Goal: Transaction & Acquisition: Obtain resource

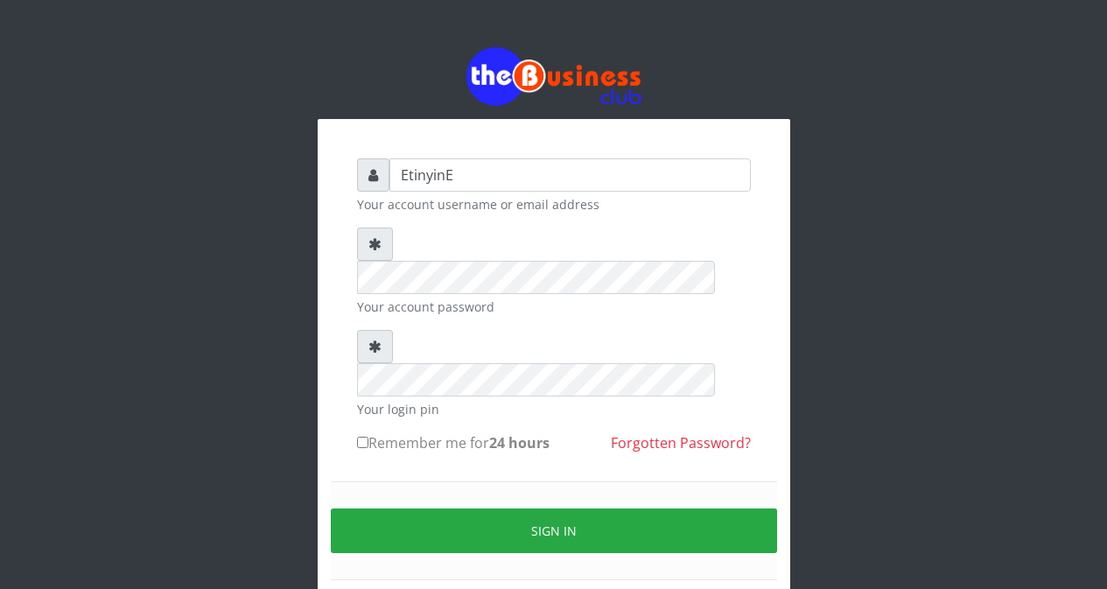
type input "Etinyin"
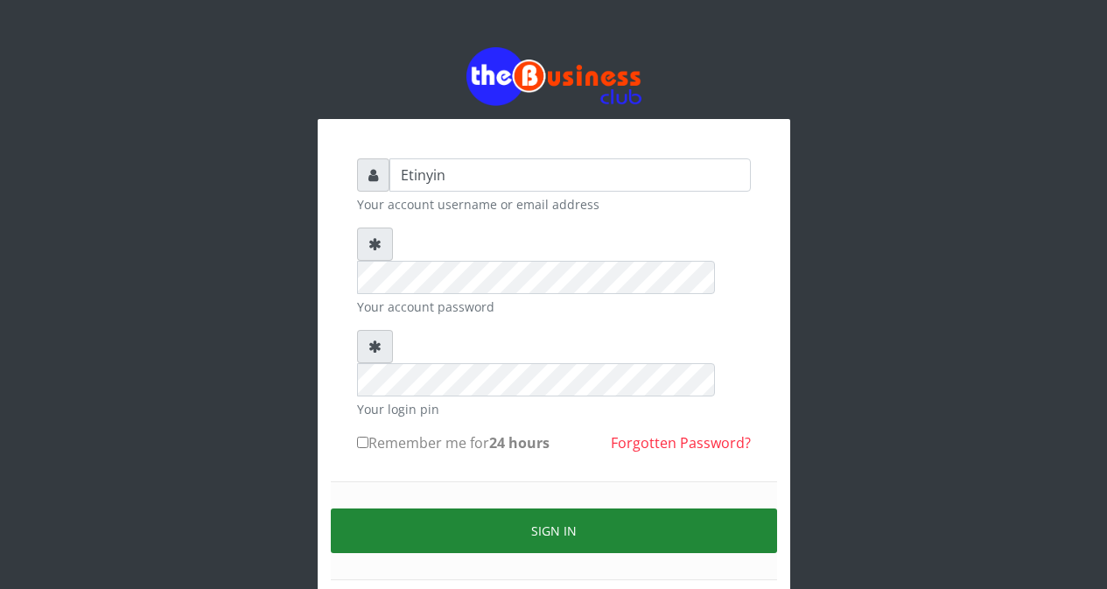
click at [543, 509] on button "Sign in" at bounding box center [554, 531] width 446 height 45
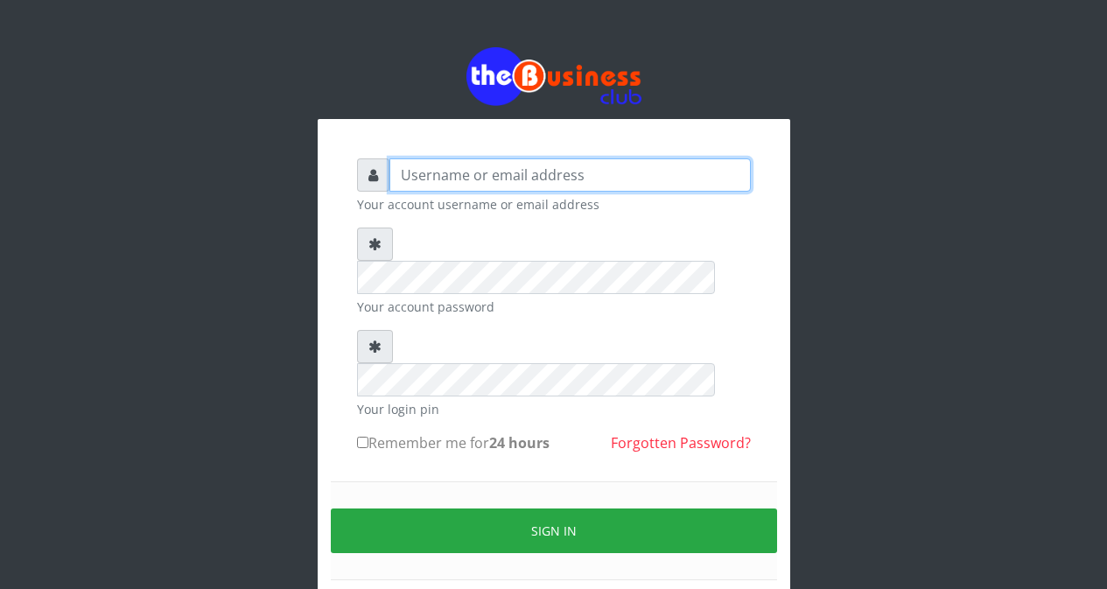
type input "Etinyin"
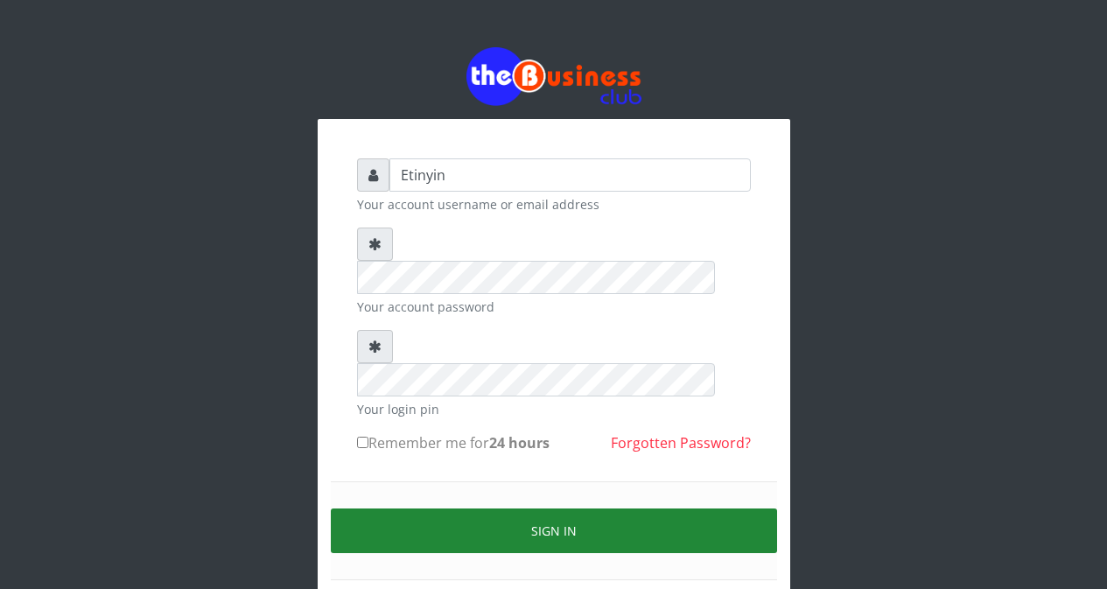
click at [545, 509] on button "Sign in" at bounding box center [554, 531] width 446 height 45
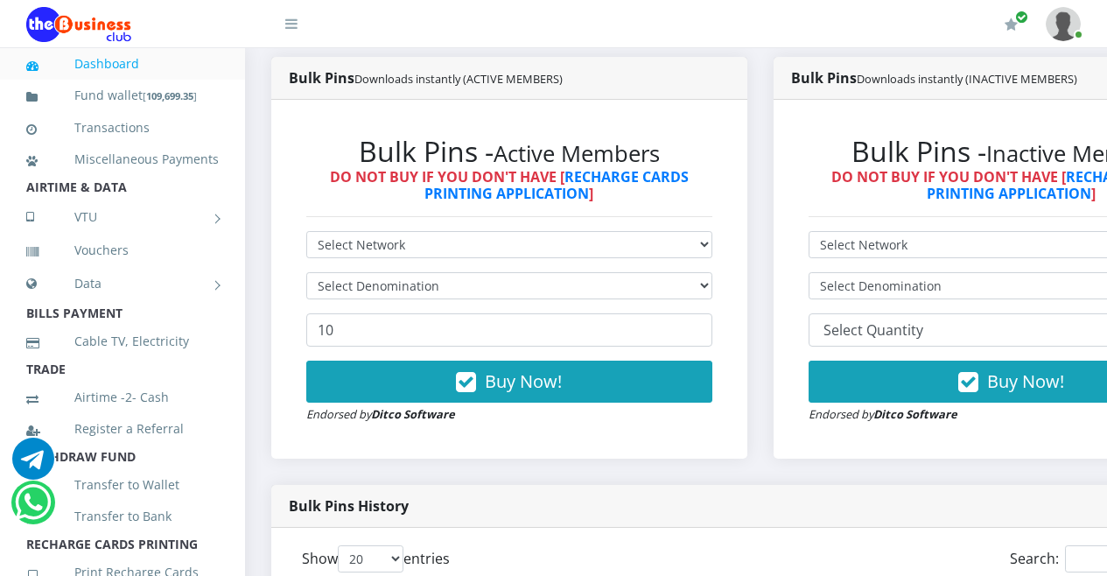
scroll to position [439, 0]
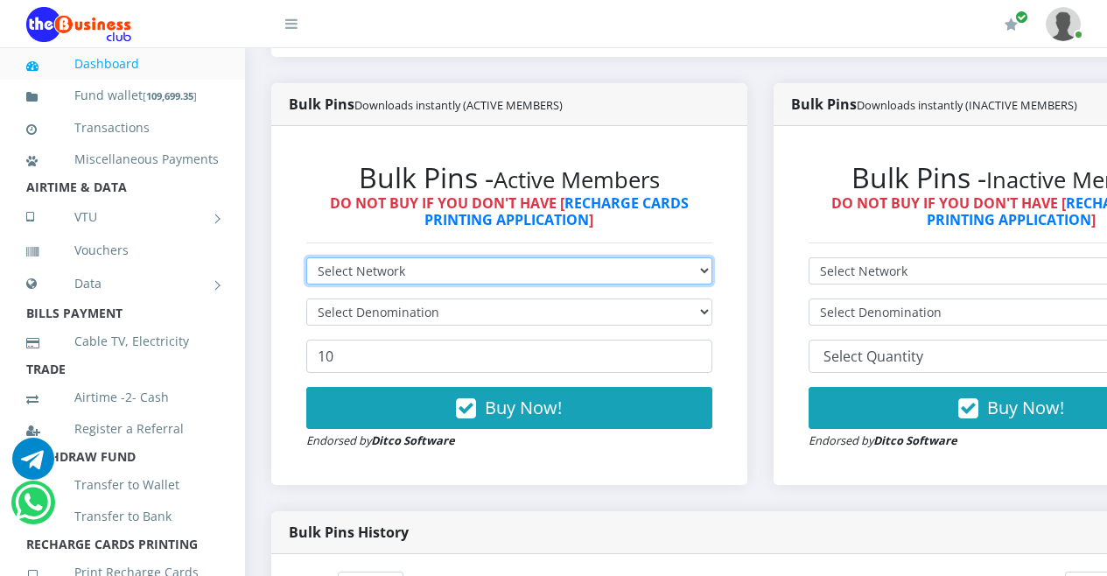
click at [713, 272] on select "Select Network MTN Globacom 9Mobile Airtel" at bounding box center [509, 270] width 406 height 27
click at [306, 261] on select "Select Network MTN Globacom 9Mobile Airtel" at bounding box center [509, 270] width 406 height 27
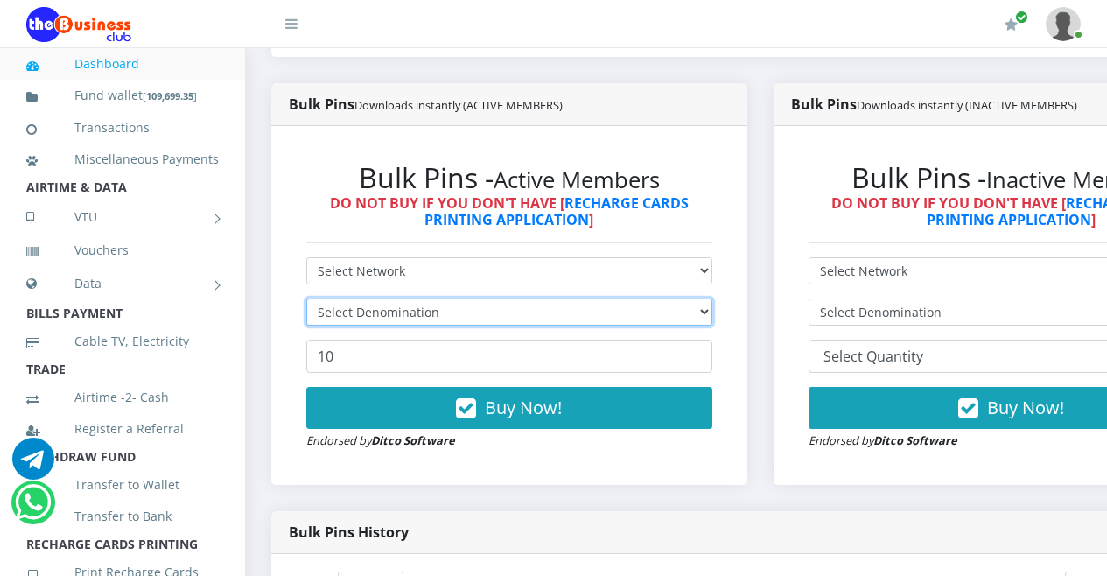
click at [713, 313] on select "Select Denomination" at bounding box center [509, 312] width 406 height 27
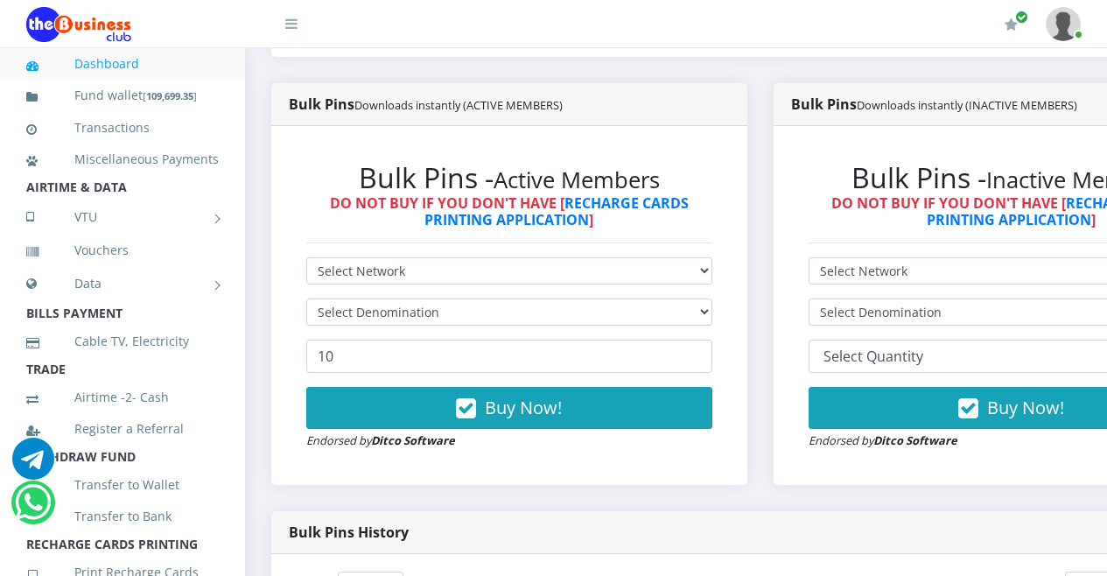
click at [744, 266] on div "Bulk Pins - Active Members DO NOT BUY IF YOU DON'T HAVE [ RECHARGE CARDS PRINTI…" at bounding box center [509, 305] width 476 height 359
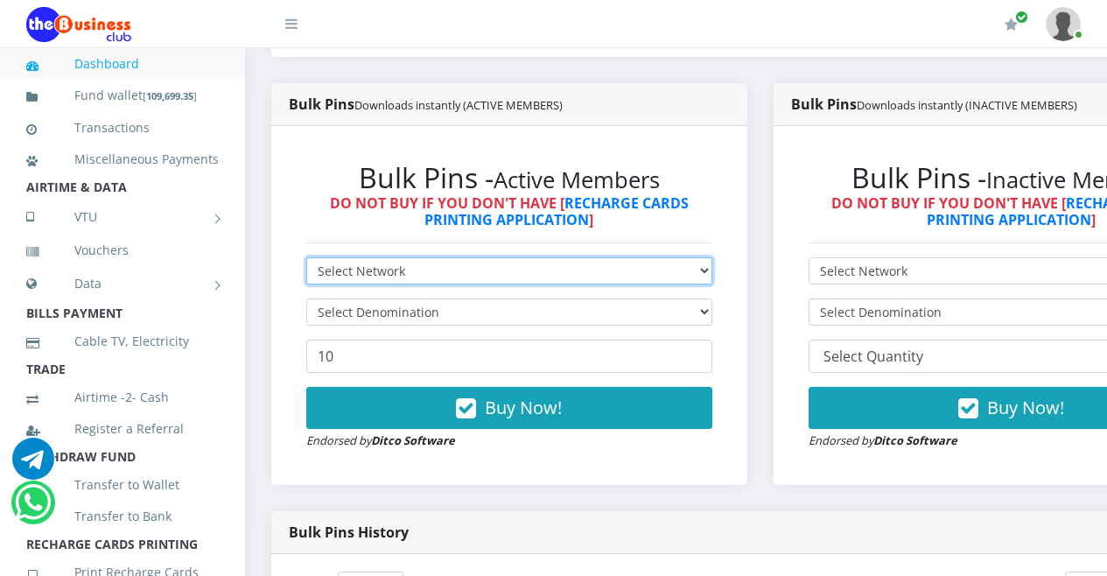
click at [713, 273] on select "Select Network MTN Globacom 9Mobile Airtel" at bounding box center [509, 270] width 406 height 27
select select "MTN"
click at [306, 261] on select "Select Network MTN Globacom 9Mobile Airtel" at bounding box center [509, 270] width 406 height 27
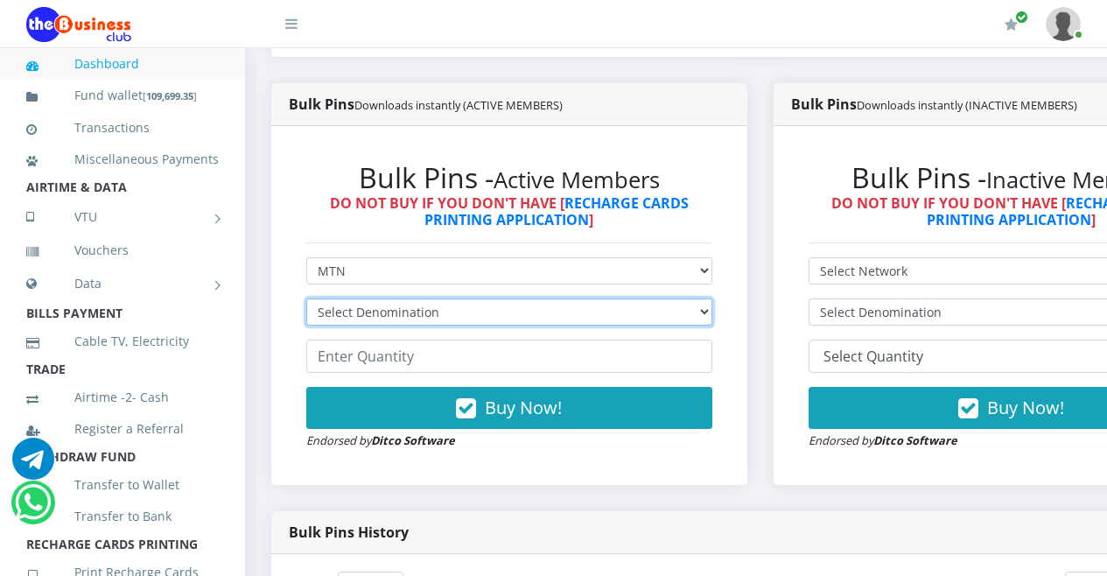
click at [713, 316] on select "Select Denomination MTN NGN100 - ₦96.94 MTN NGN200 - ₦193.88 MTN NGN400 - ₦387.…" at bounding box center [509, 312] width 406 height 27
select select "96.94-100"
click at [306, 302] on select "Select Denomination MTN NGN100 - ₦96.94 MTN NGN200 - ₦193.88 MTN NGN400 - ₦387.…" at bounding box center [509, 312] width 406 height 27
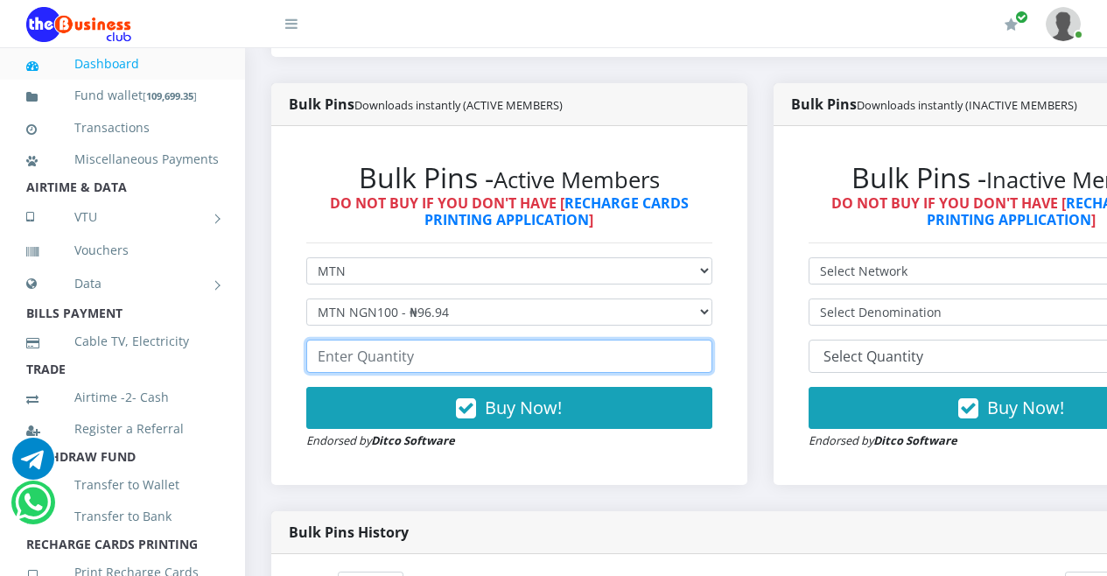
click at [672, 360] on input "number" at bounding box center [509, 356] width 406 height 33
type input "40"
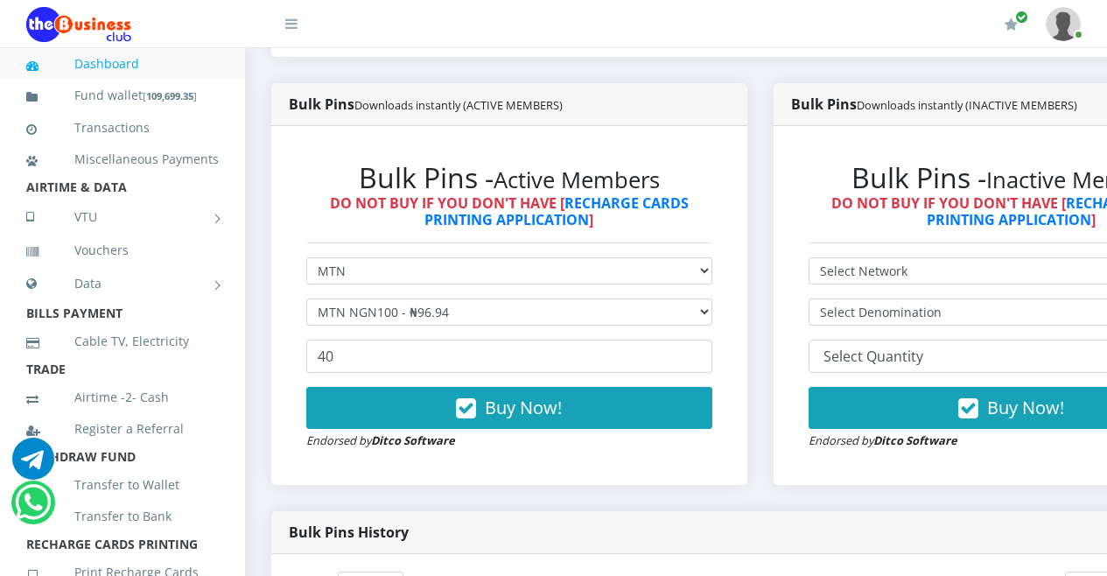
click at [730, 278] on div "Bulk Pins - Active Members DO NOT BUY IF YOU DON'T HAVE [ RECHARGE CARDS PRINTI…" at bounding box center [509, 306] width 441 height 324
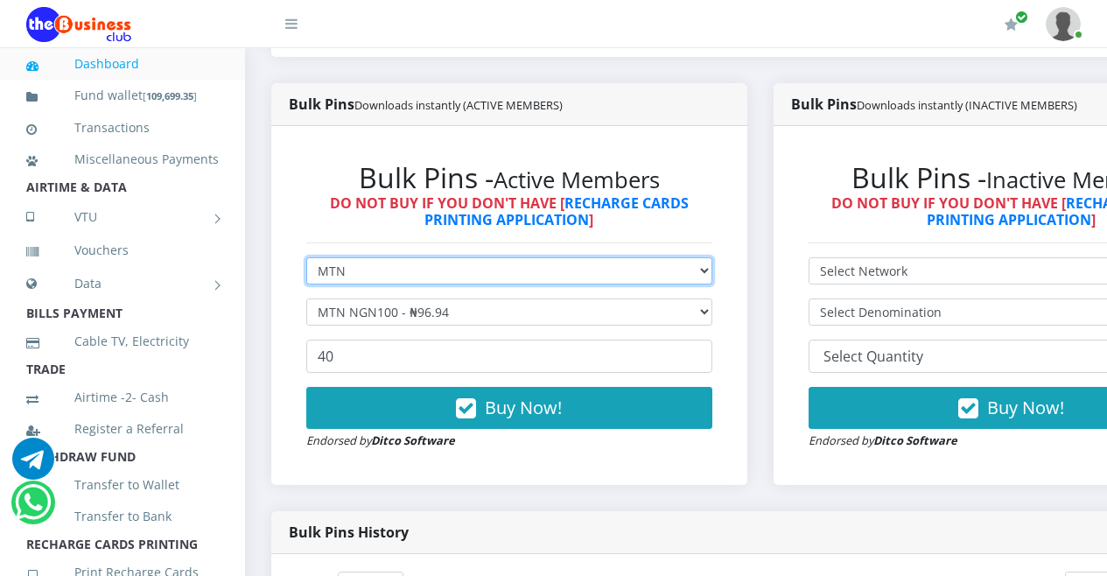
click at [713, 272] on select "Select Network MTN Globacom 9Mobile Airtel" at bounding box center [509, 270] width 406 height 27
select select "Airtel"
click at [306, 261] on select "Select Network MTN Globacom 9Mobile Airtel" at bounding box center [509, 270] width 406 height 27
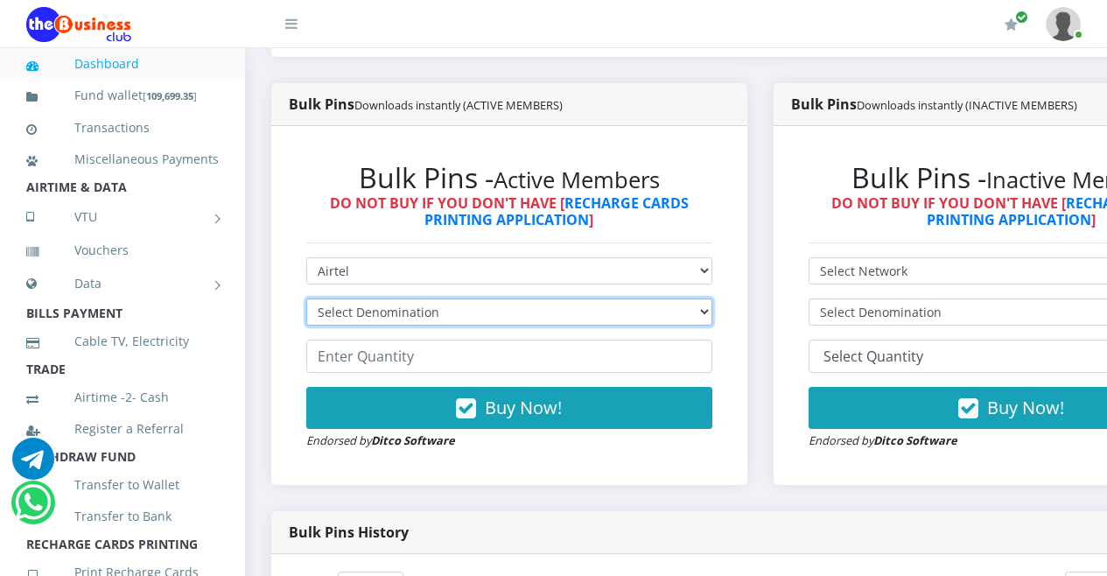
click at [713, 312] on select "Select Denomination Airtel NGN100 - ₦96.36 Airtel NGN200 - ₦192.72 Airtel NGN50…" at bounding box center [509, 312] width 406 height 27
select select "96.36-100"
click at [306, 302] on select "Select Denomination Airtel NGN100 - ₦96.36 Airtel NGN200 - ₦192.72 Airtel NGN50…" at bounding box center [509, 312] width 406 height 27
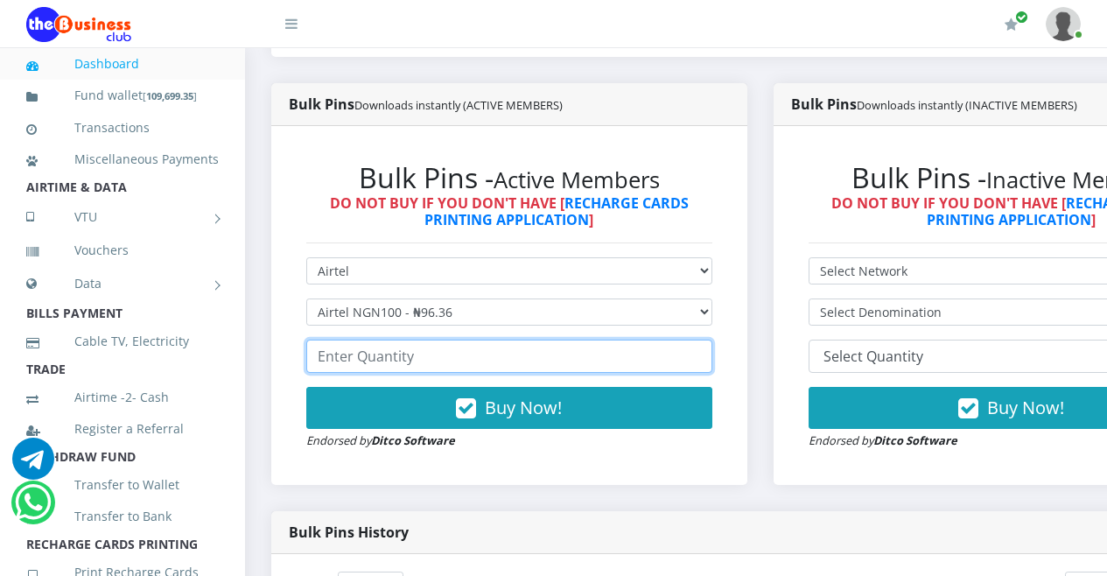
click at [676, 363] on input "number" at bounding box center [509, 356] width 406 height 33
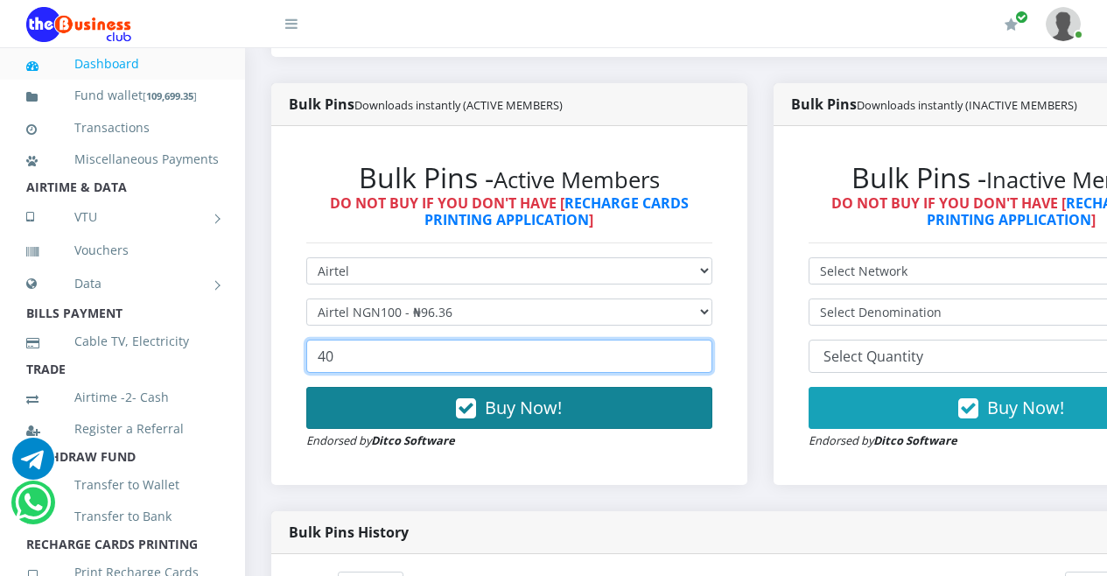
type input "40"
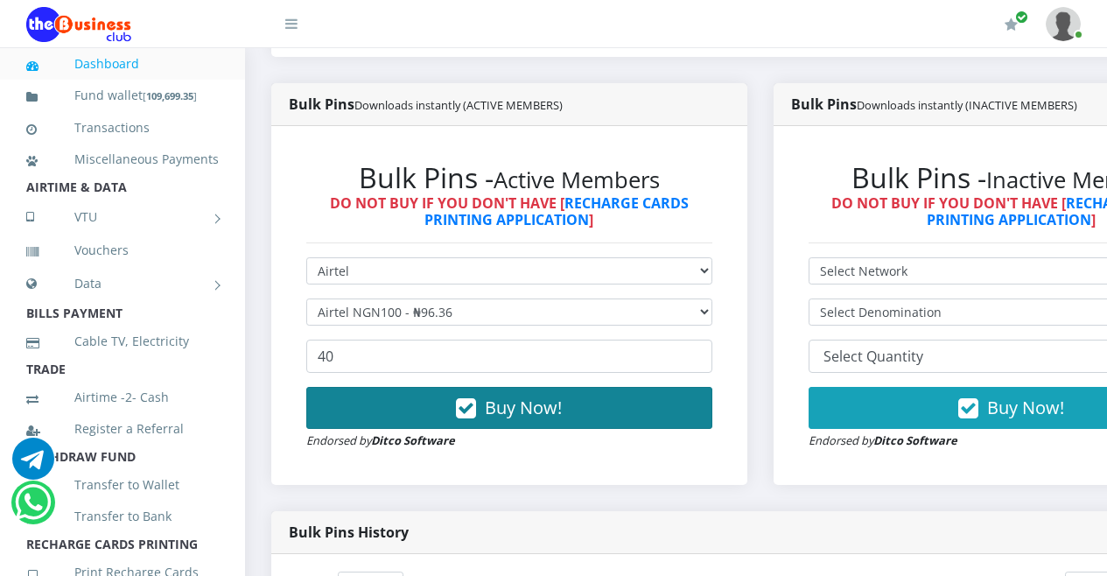
click at [473, 411] on icon "button" at bounding box center [466, 409] width 20 height 18
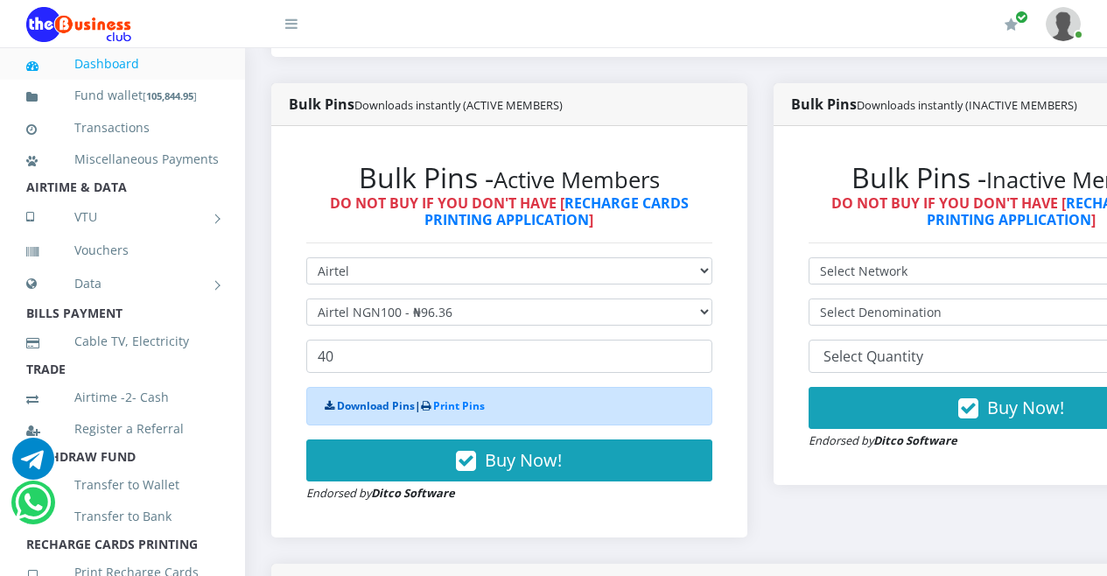
click at [381, 406] on link "Download Pins" at bounding box center [376, 405] width 78 height 15
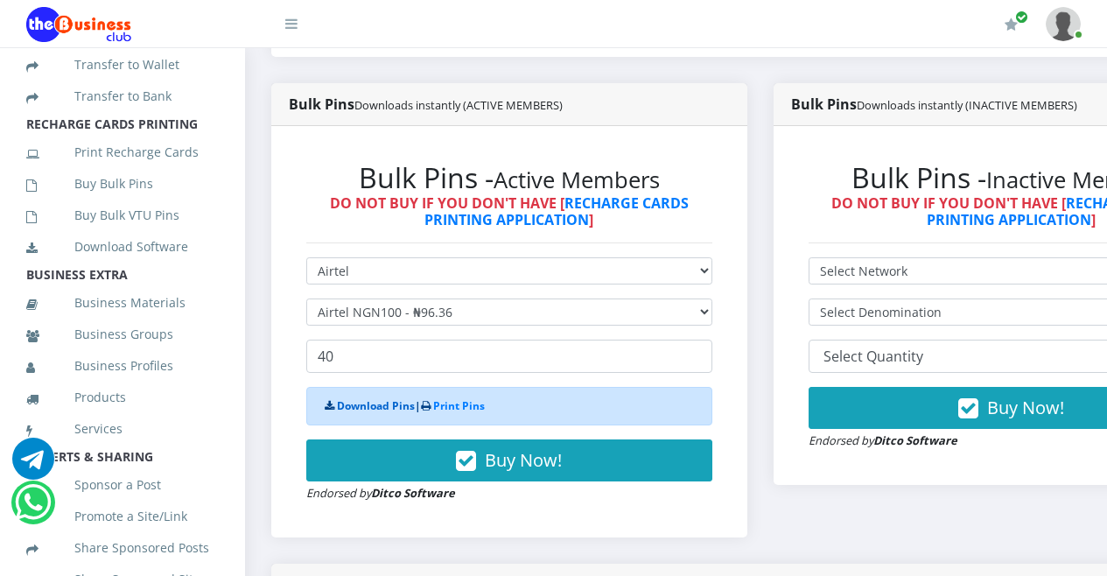
scroll to position [474, 0]
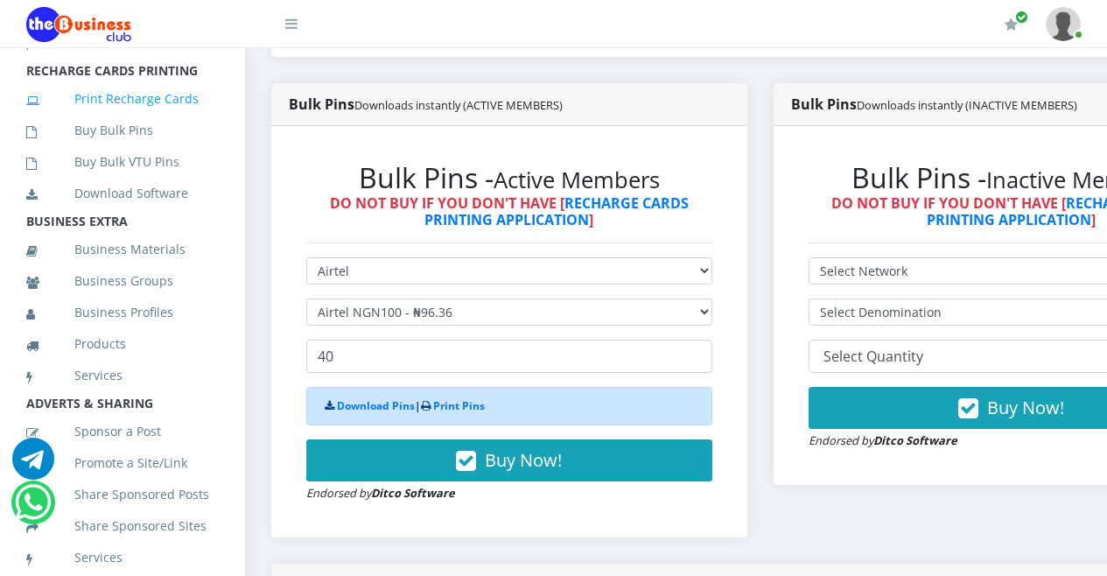
click at [125, 119] on link "Print Recharge Cards" at bounding box center [122, 99] width 193 height 40
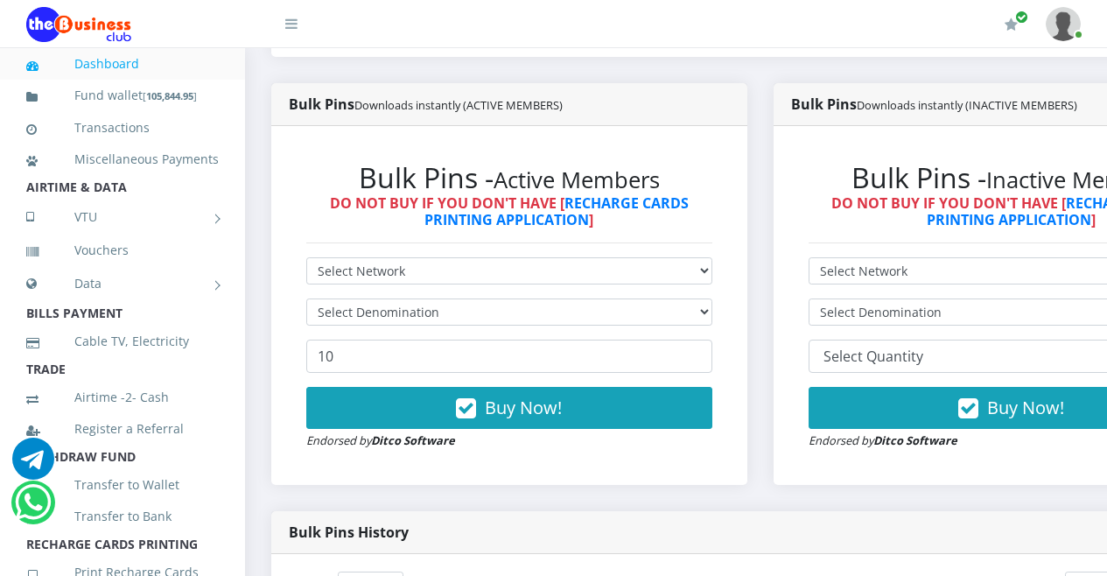
scroll to position [418, 0]
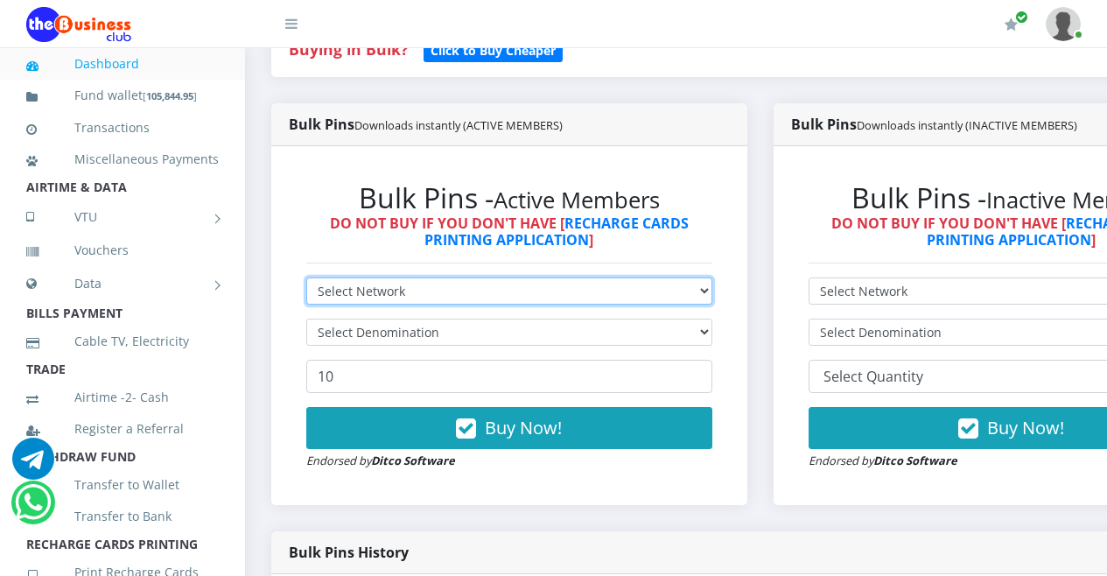
click at [713, 295] on select "Select Network MTN Globacom 9Mobile Airtel" at bounding box center [509, 291] width 406 height 27
select select "MTN"
click at [306, 281] on select "Select Network MTN Globacom 9Mobile Airtel" at bounding box center [509, 291] width 406 height 27
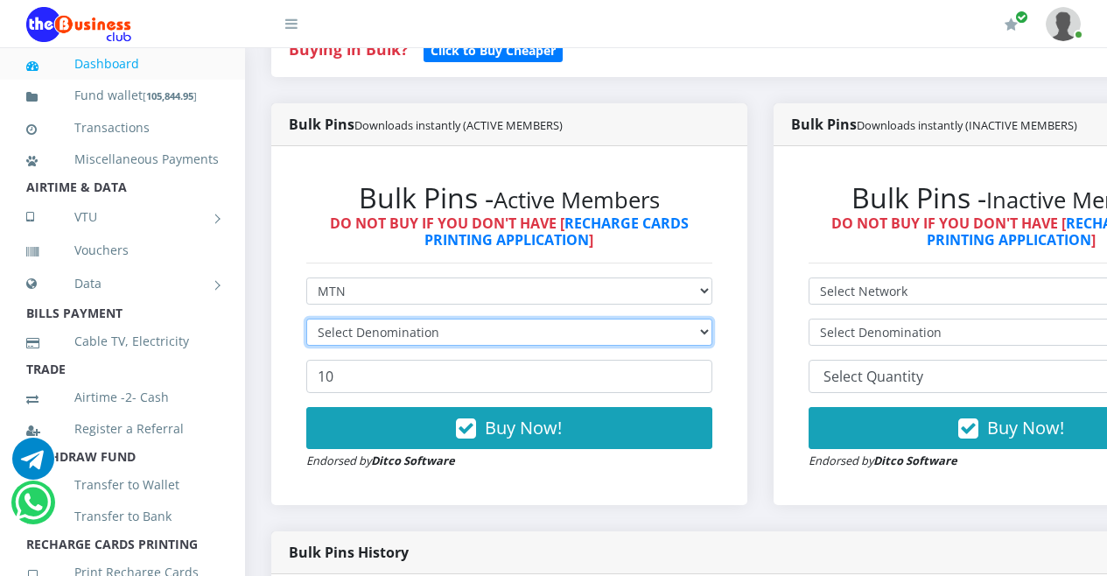
click at [713, 332] on select "Select Denomination" at bounding box center [509, 332] width 406 height 27
select select "96.94-100"
click at [306, 322] on select "Select Denomination MTN NGN100 - ₦96.94 MTN NGN200 - ₦193.88 MTN NGN400 - ₦387.…" at bounding box center [509, 332] width 406 height 27
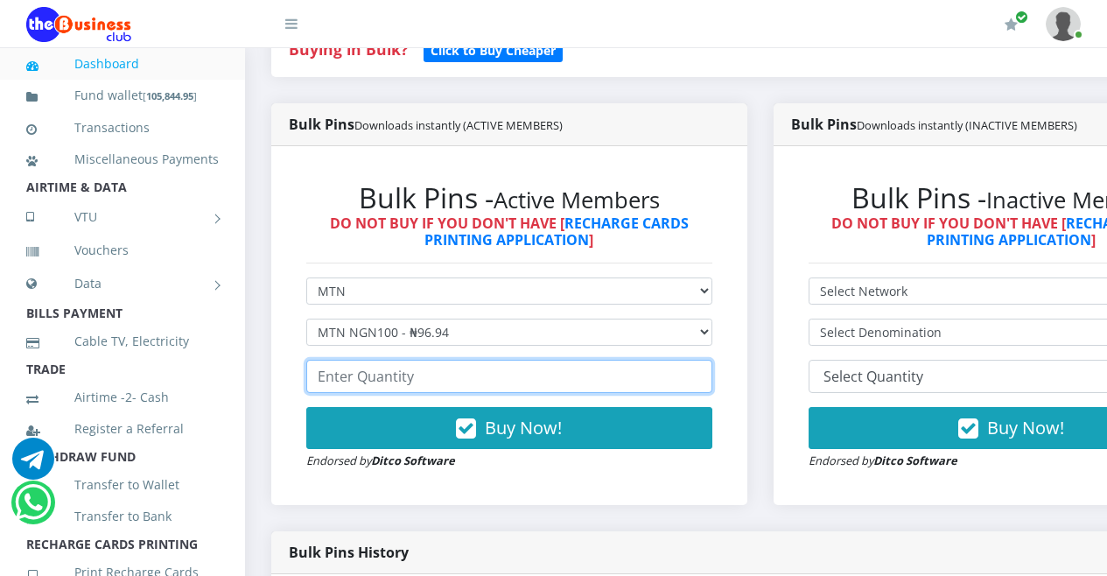
click at [597, 383] on input "number" at bounding box center [509, 376] width 406 height 33
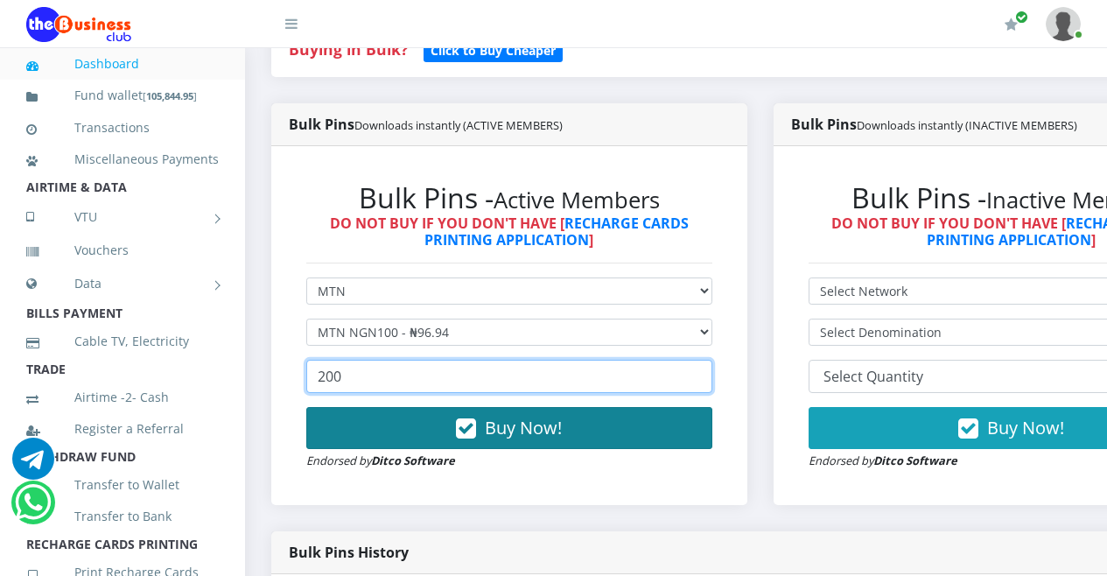
type input "200"
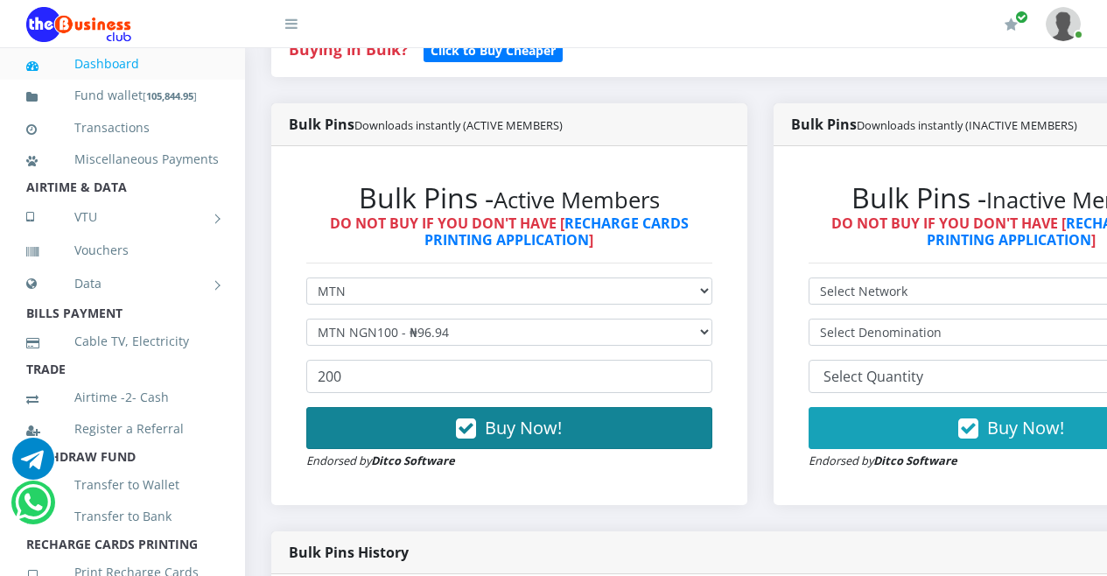
click at [471, 433] on icon "button" at bounding box center [466, 429] width 20 height 18
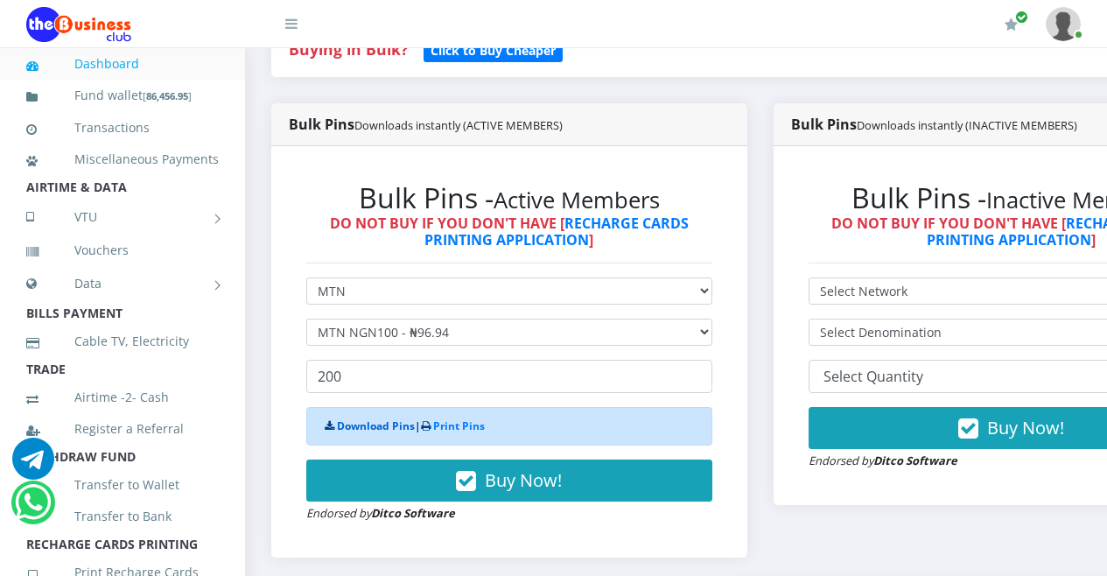
click at [364, 428] on link "Download Pins" at bounding box center [376, 425] width 78 height 15
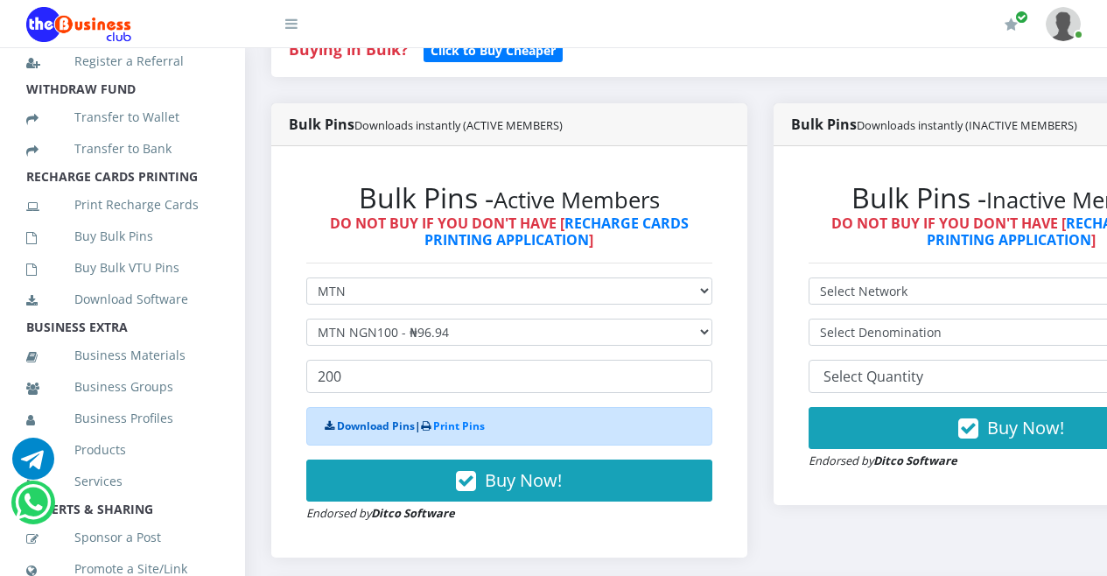
scroll to position [369, 0]
click at [118, 223] on link "Print Recharge Cards" at bounding box center [122, 203] width 193 height 40
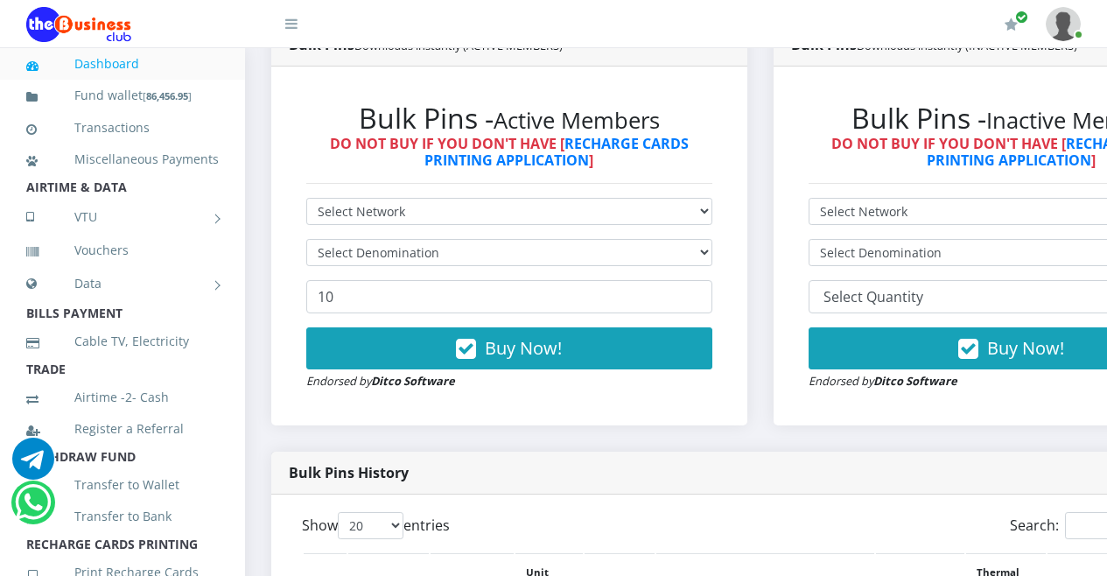
scroll to position [372, 0]
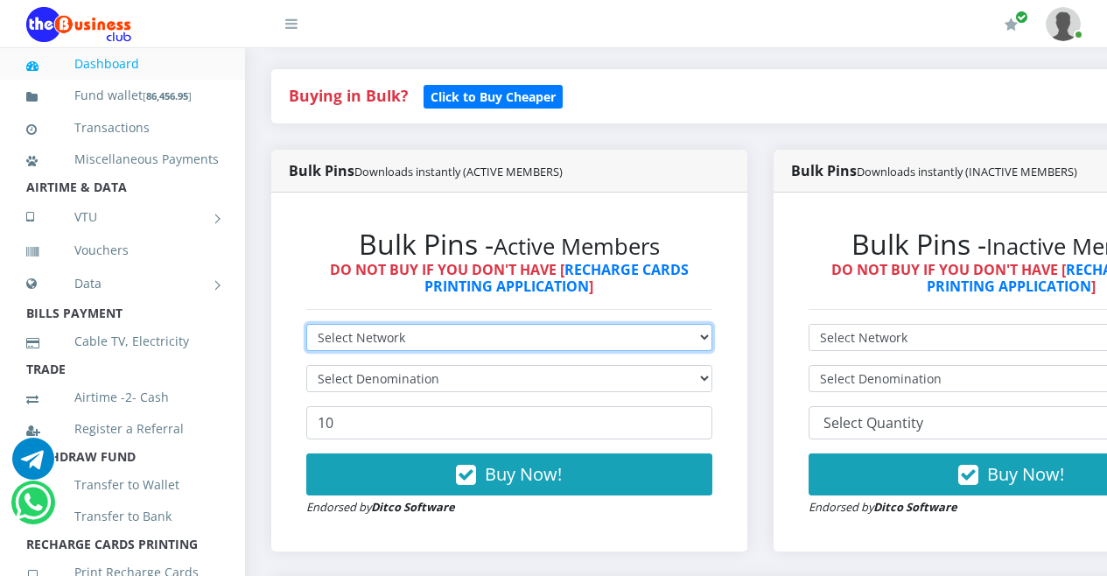
click at [713, 341] on select "Select Network MTN Globacom 9Mobile Airtel" at bounding box center [509, 337] width 406 height 27
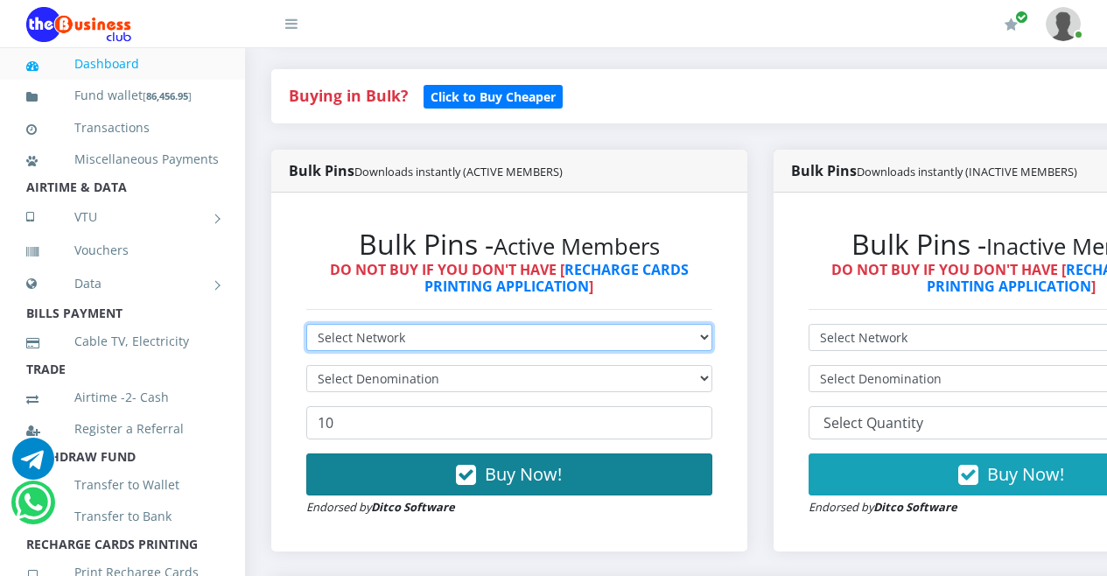
select select "Airtel"
click at [306, 327] on select "Select Network MTN Globacom 9Mobile Airtel" at bounding box center [509, 337] width 406 height 27
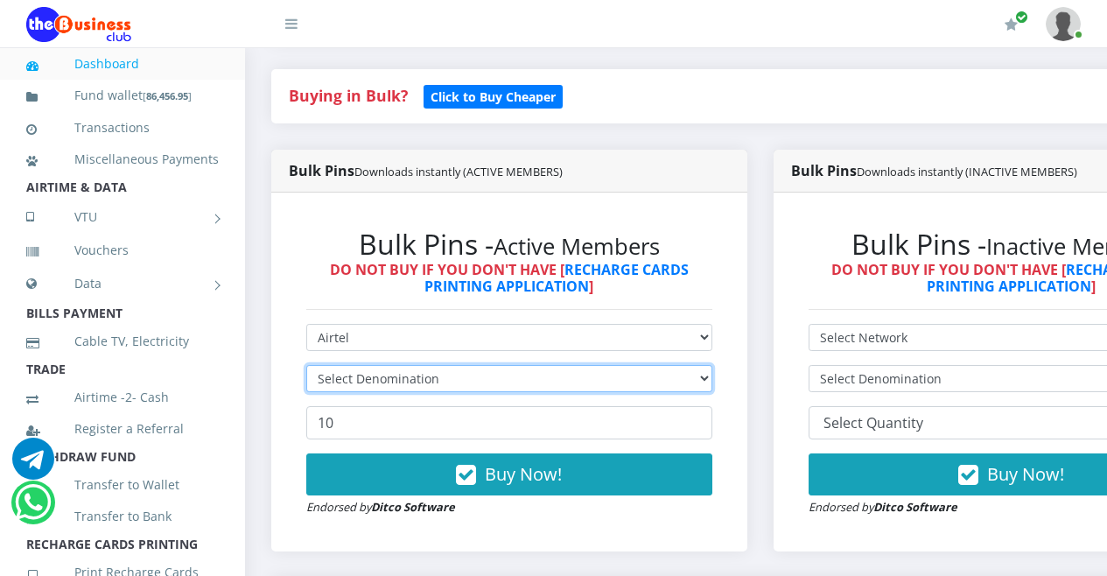
click at [713, 384] on select "Select Denomination" at bounding box center [509, 378] width 406 height 27
select select "192.72-200"
click at [306, 369] on select "Select Denomination Airtel NGN100 - ₦96.36 Airtel NGN200 - ₦192.72 Airtel NGN50…" at bounding box center [509, 378] width 406 height 27
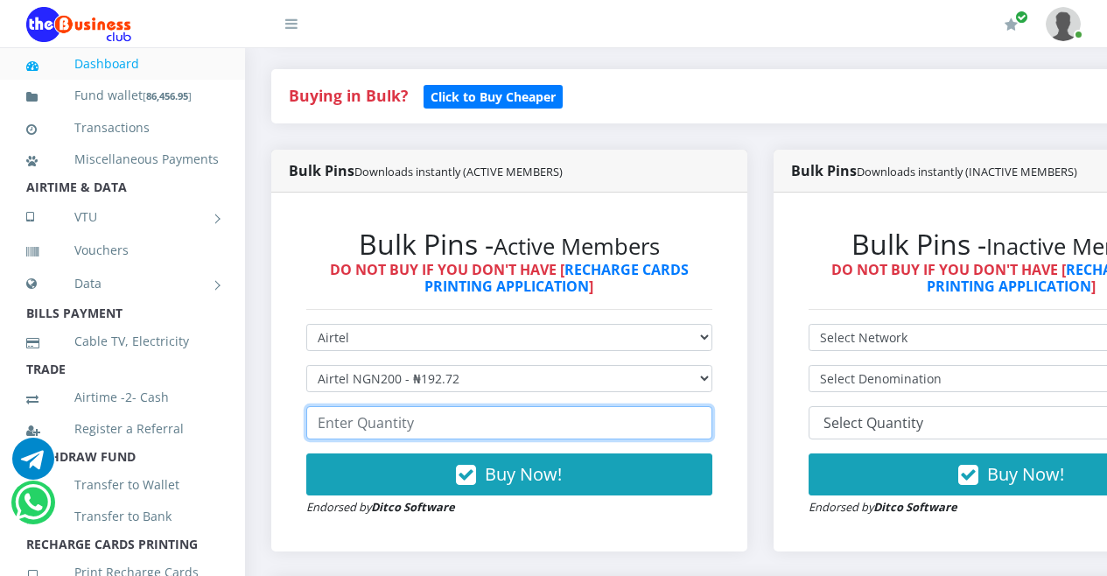
click at [588, 425] on input "number" at bounding box center [509, 422] width 406 height 33
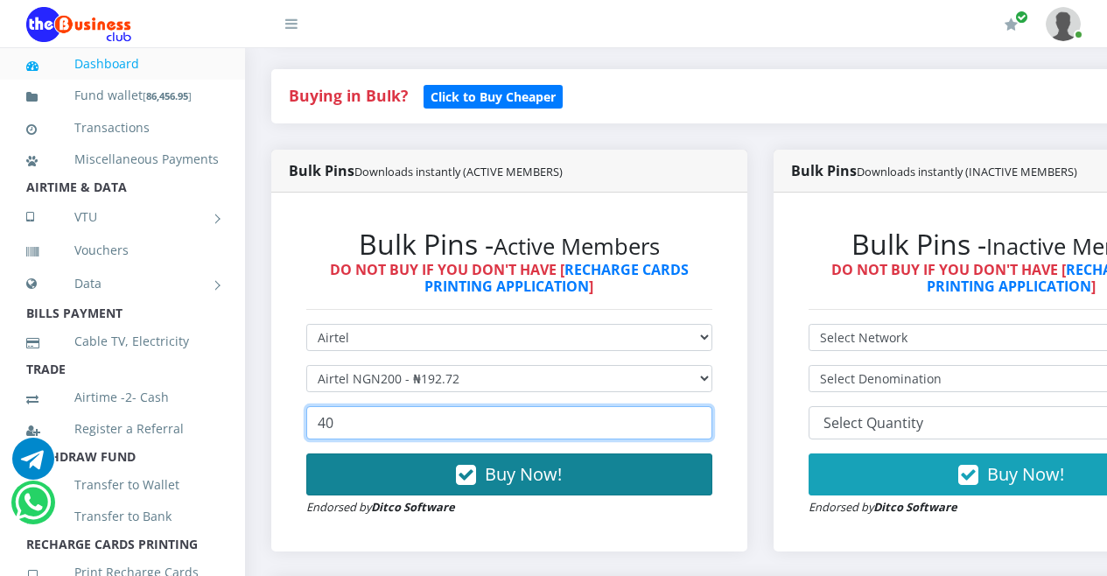
type input "40"
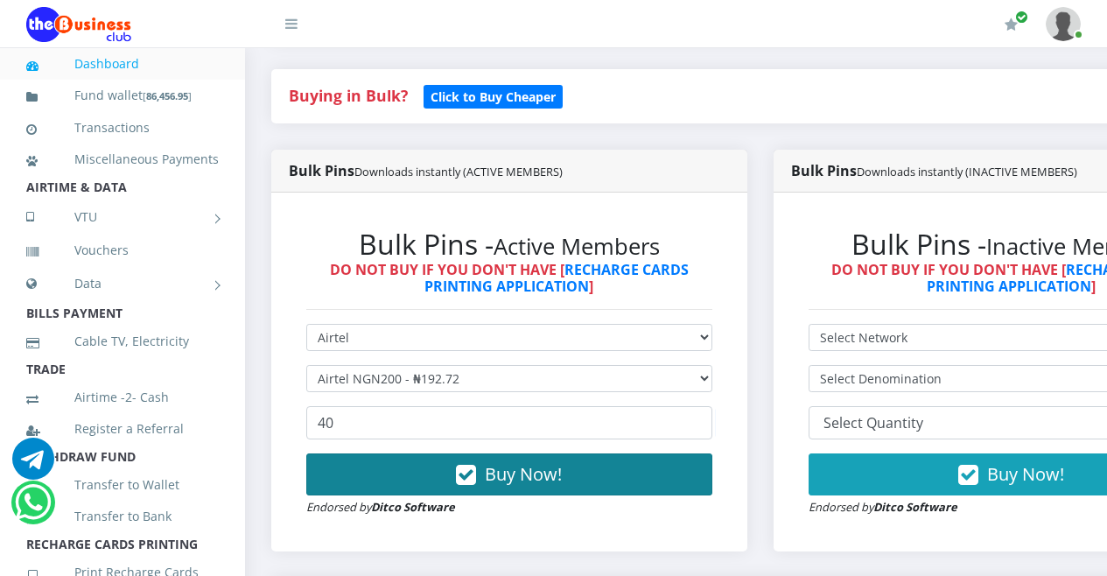
click at [469, 480] on icon "button" at bounding box center [466, 476] width 20 height 18
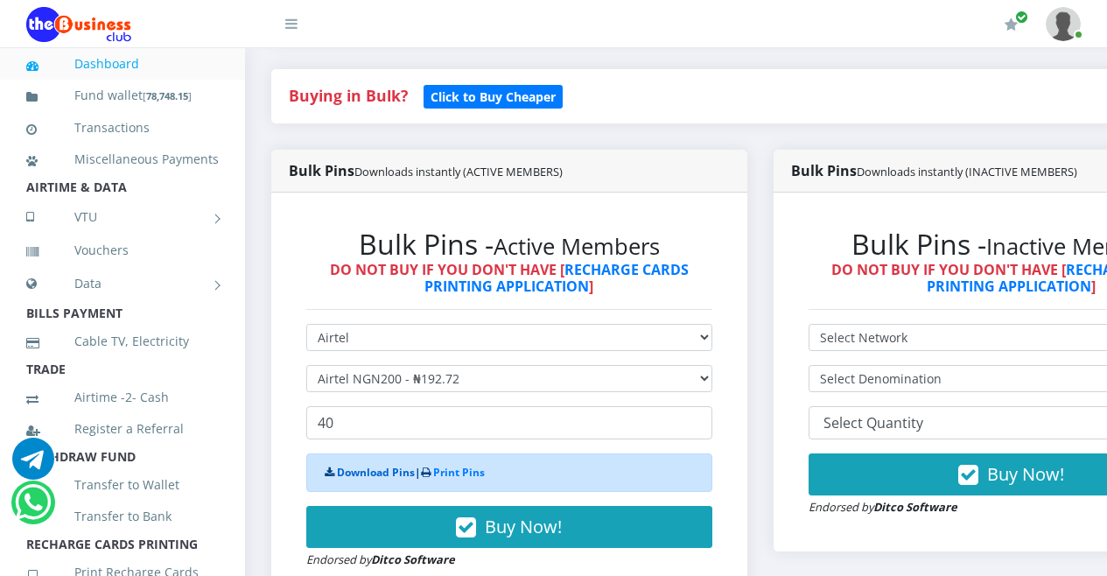
click at [376, 476] on link "Download Pins" at bounding box center [376, 472] width 78 height 15
drag, startPoint x: 678, startPoint y: 95, endPoint x: 667, endPoint y: 95, distance: 10.5
click at [677, 95] on h4 "Buying in Bulk?   Click to Buy Cheaper" at bounding box center [760, 96] width 943 height 19
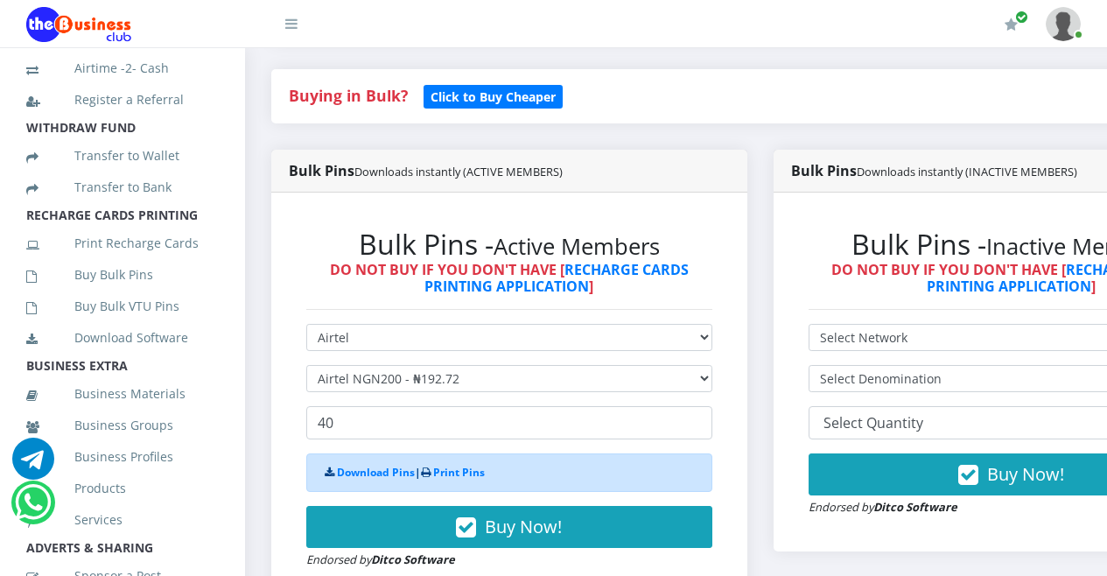
scroll to position [404, 0]
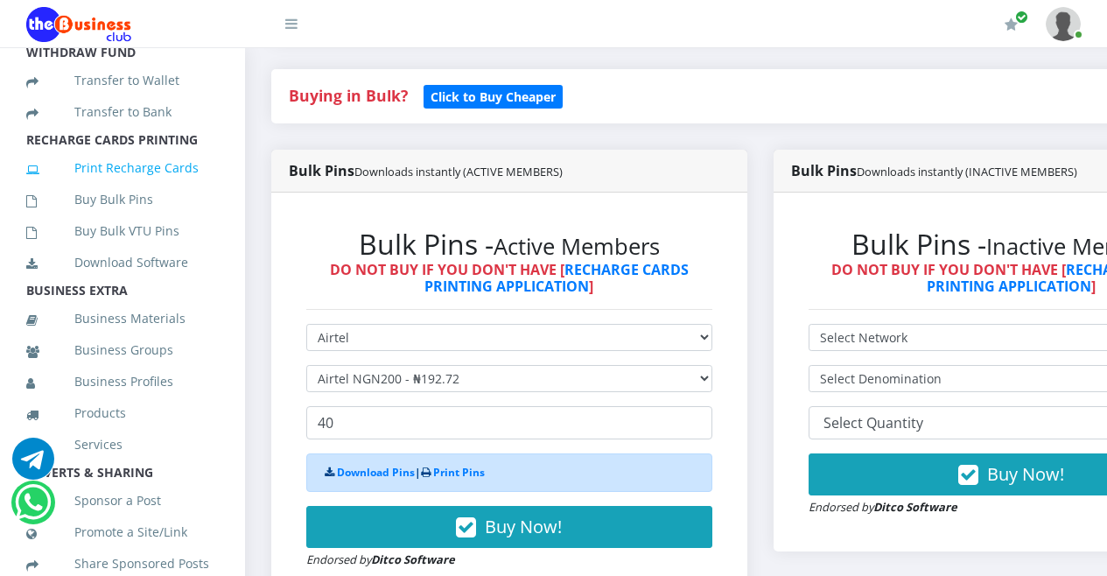
click at [118, 188] on link "Print Recharge Cards" at bounding box center [122, 168] width 193 height 40
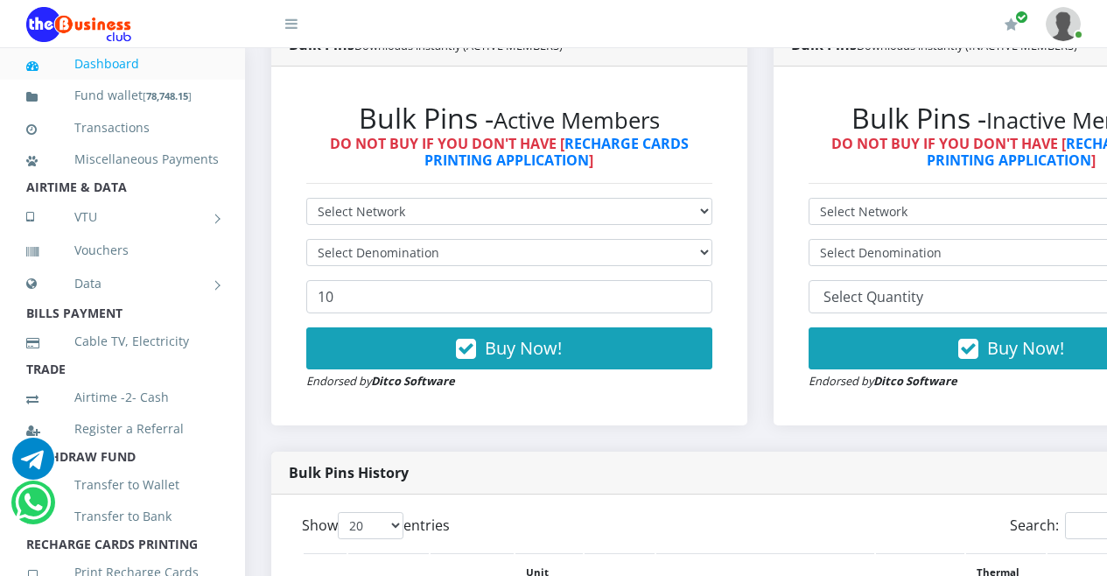
scroll to position [485, 0]
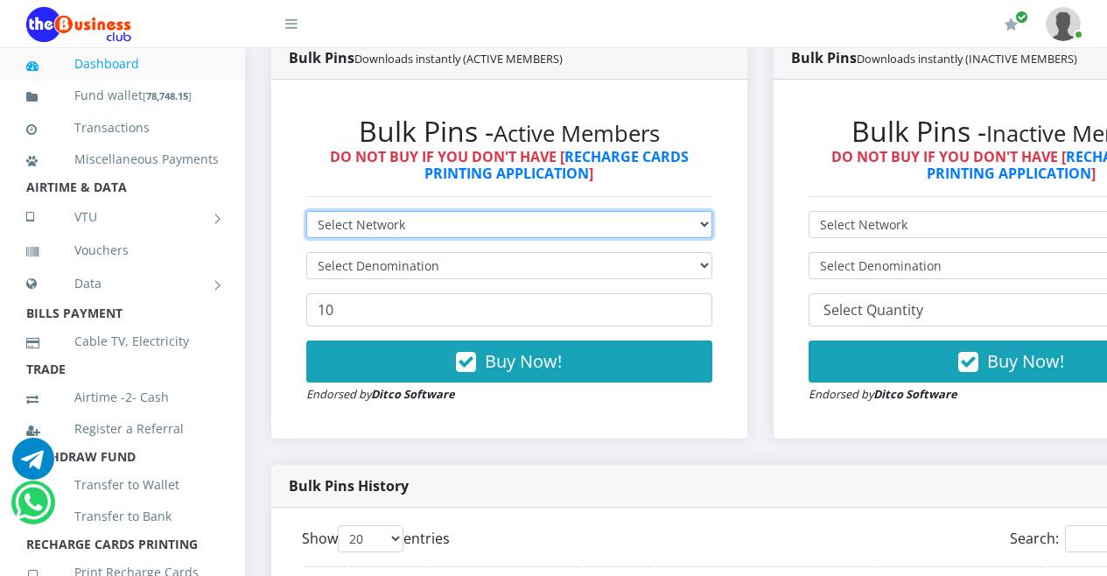
click at [713, 228] on select "Select Network MTN Globacom 9Mobile Airtel" at bounding box center [509, 224] width 406 height 27
select select "MTN"
click at [306, 214] on select "Select Network MTN Globacom 9Mobile Airtel" at bounding box center [509, 224] width 406 height 27
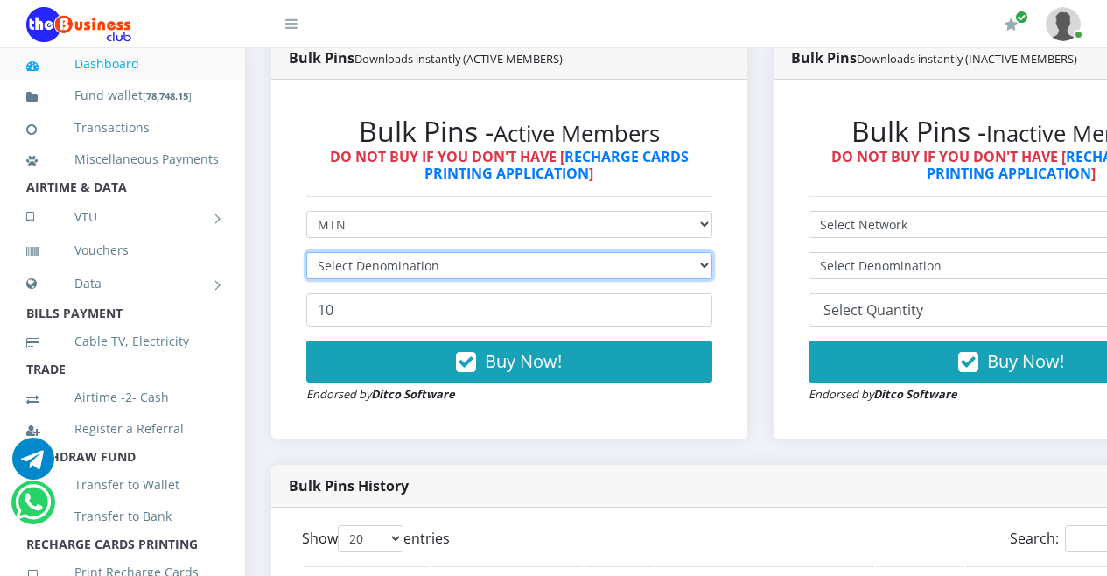
click at [713, 270] on select "Select Denomination" at bounding box center [509, 265] width 406 height 27
select select "193.88-200"
click at [306, 256] on select "Select Denomination MTN NGN100 - ₦96.94 MTN NGN200 - ₦193.88 MTN NGN400 - ₦387.…" at bounding box center [509, 265] width 406 height 27
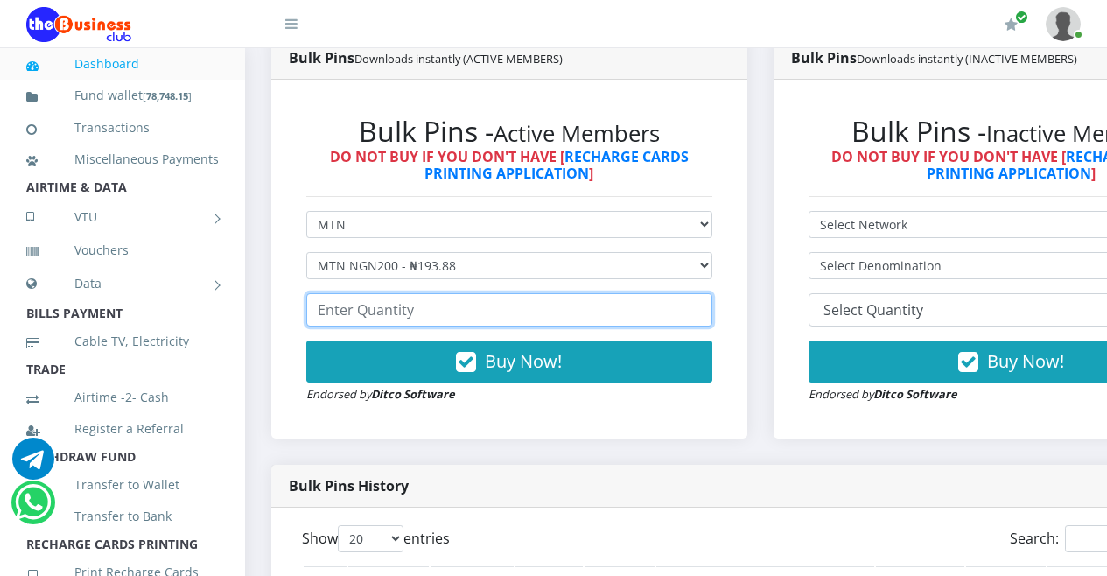
click at [638, 310] on input "number" at bounding box center [509, 309] width 406 height 33
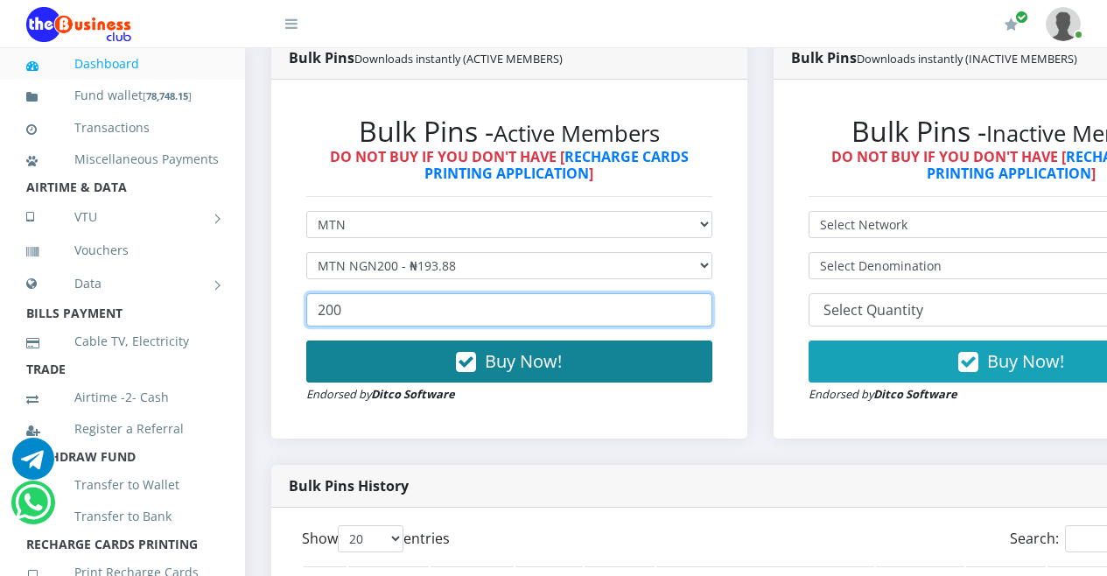
type input "200"
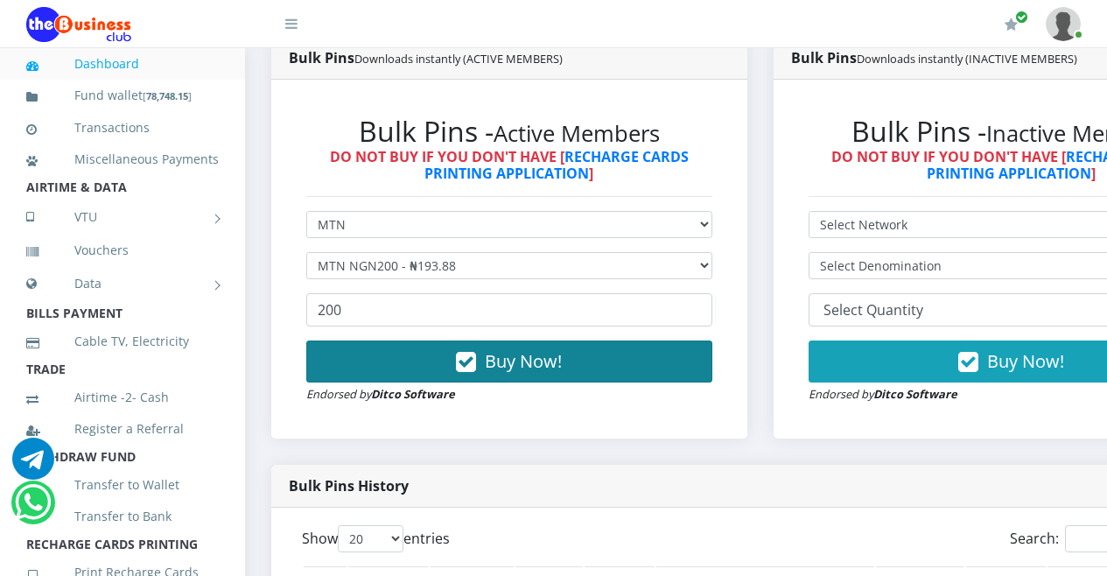
click at [472, 365] on icon "button" at bounding box center [466, 363] width 20 height 18
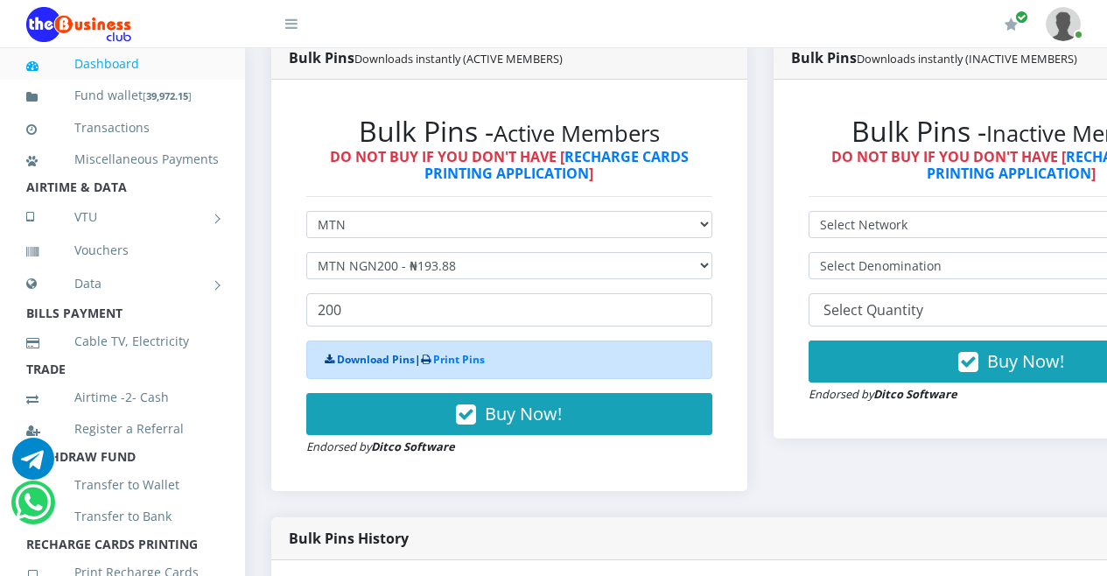
click at [368, 362] on link "Download Pins" at bounding box center [376, 359] width 78 height 15
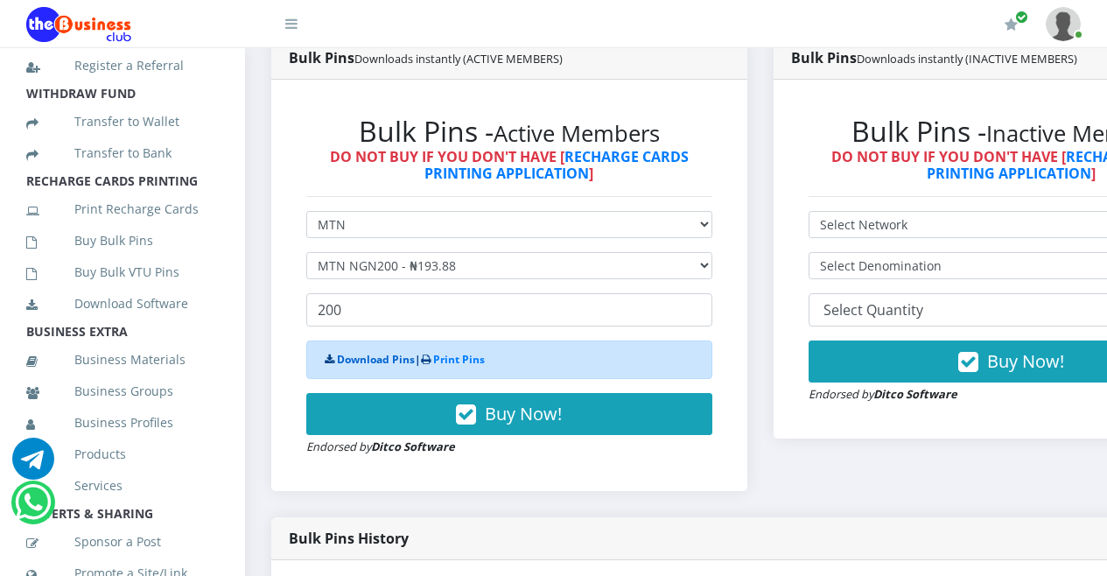
scroll to position [377, 0]
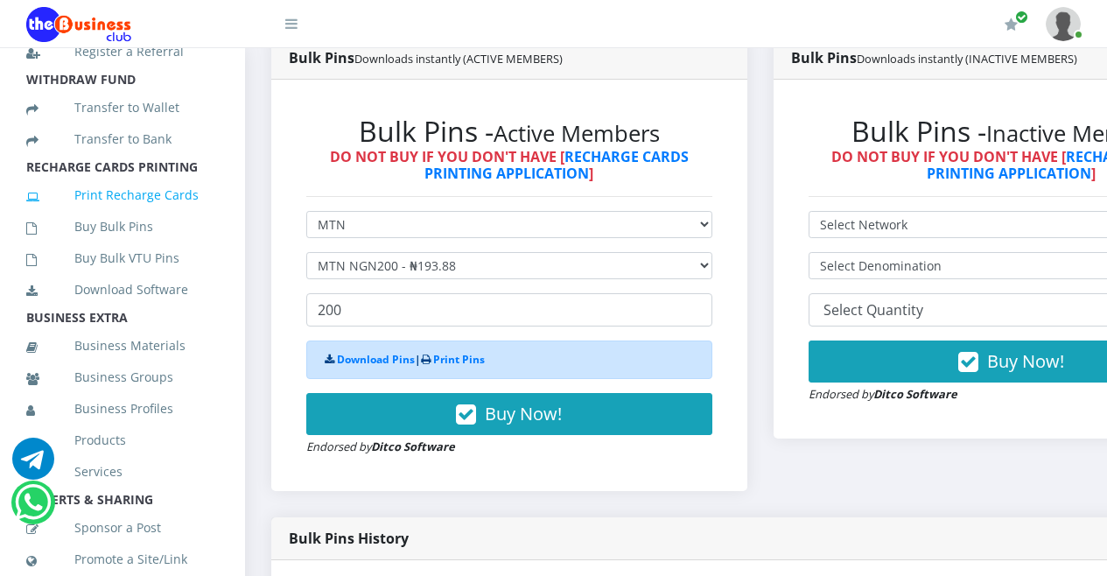
click at [125, 215] on link "Print Recharge Cards" at bounding box center [122, 195] width 193 height 40
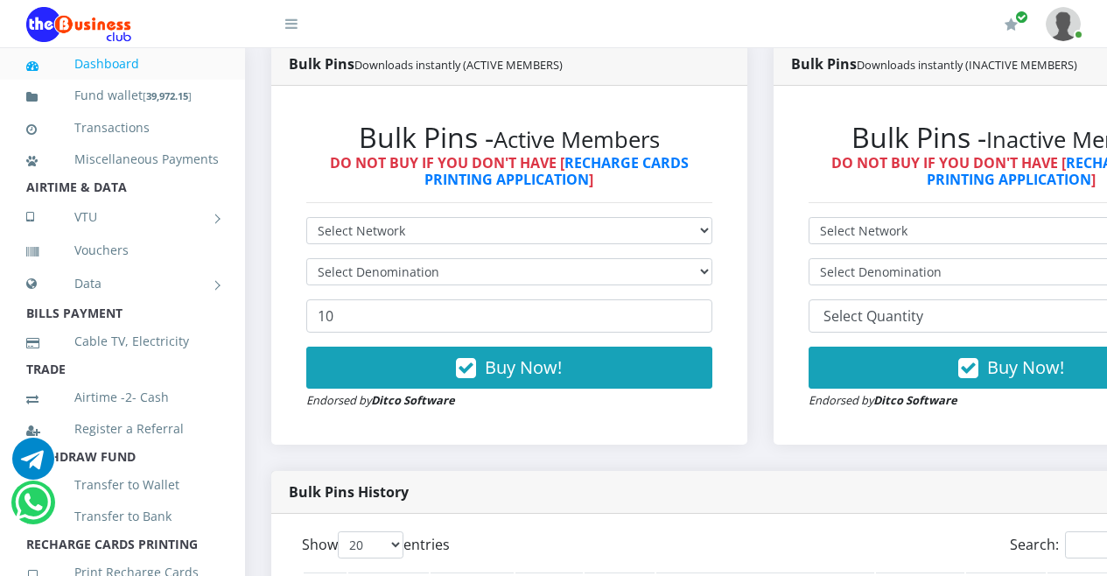
scroll to position [246, 0]
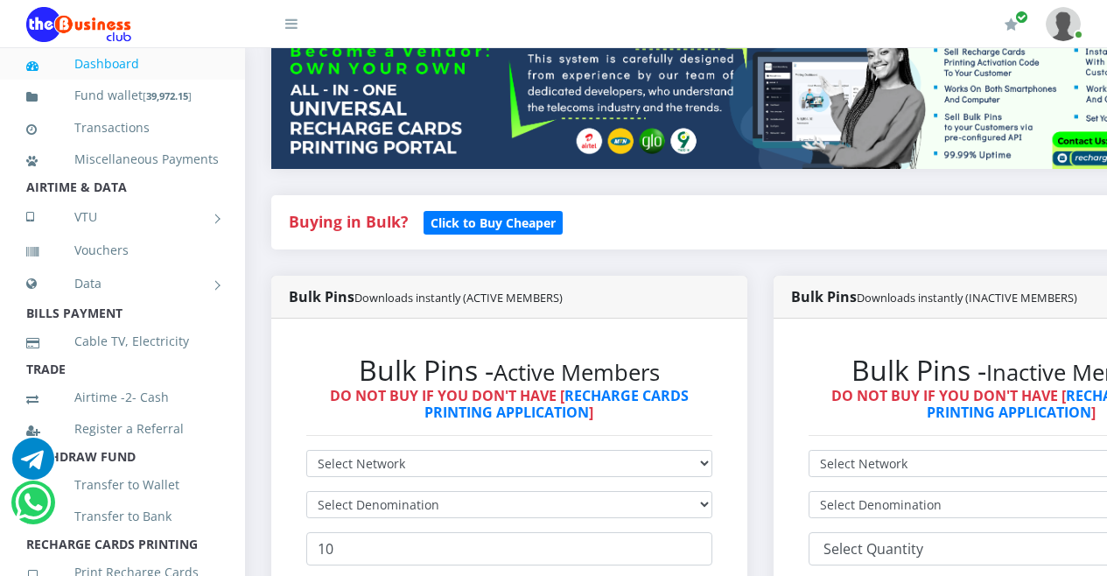
drag, startPoint x: 1114, startPoint y: 46, endPoint x: 1095, endPoint y: 79, distance: 37.2
click at [1095, 79] on img at bounding box center [760, 102] width 978 height 134
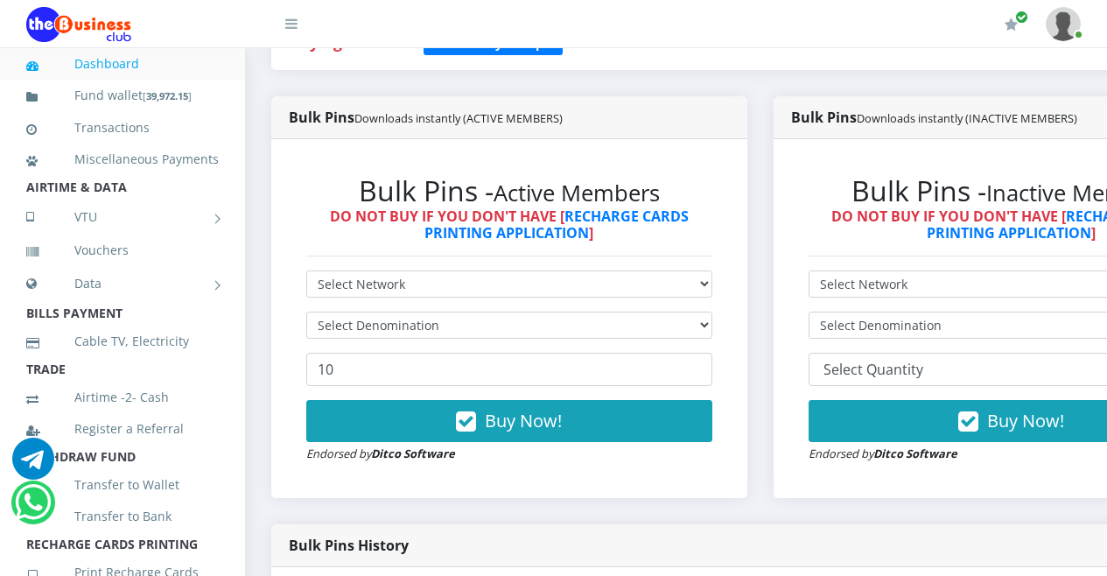
scroll to position [479, 0]
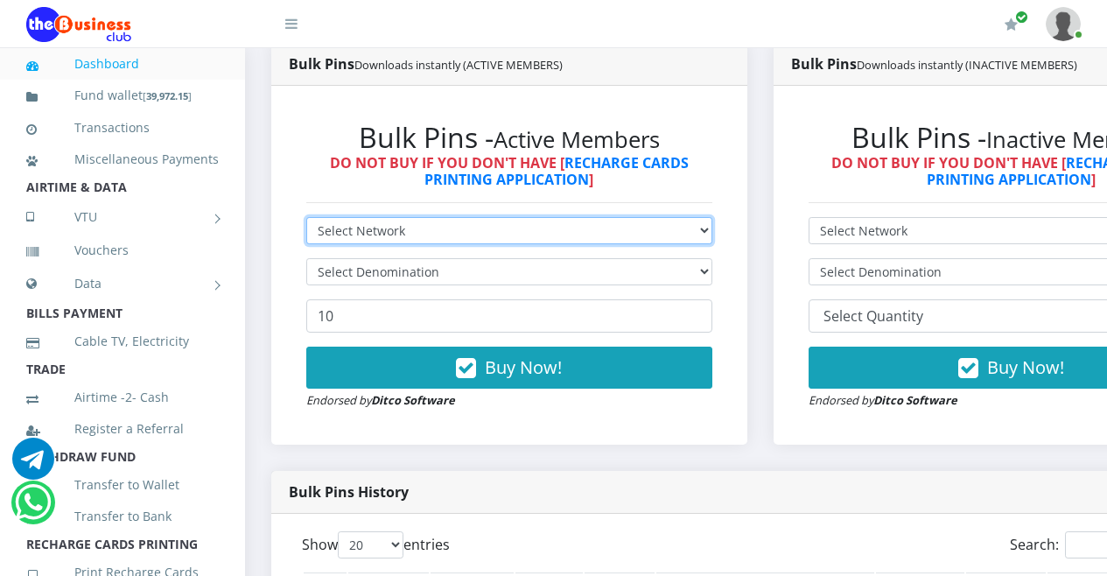
click at [713, 233] on select "Select Network MTN Globacom 9Mobile Airtel" at bounding box center [509, 230] width 406 height 27
select select "MTN"
click at [306, 221] on select "Select Network MTN Globacom 9Mobile Airtel" at bounding box center [509, 230] width 406 height 27
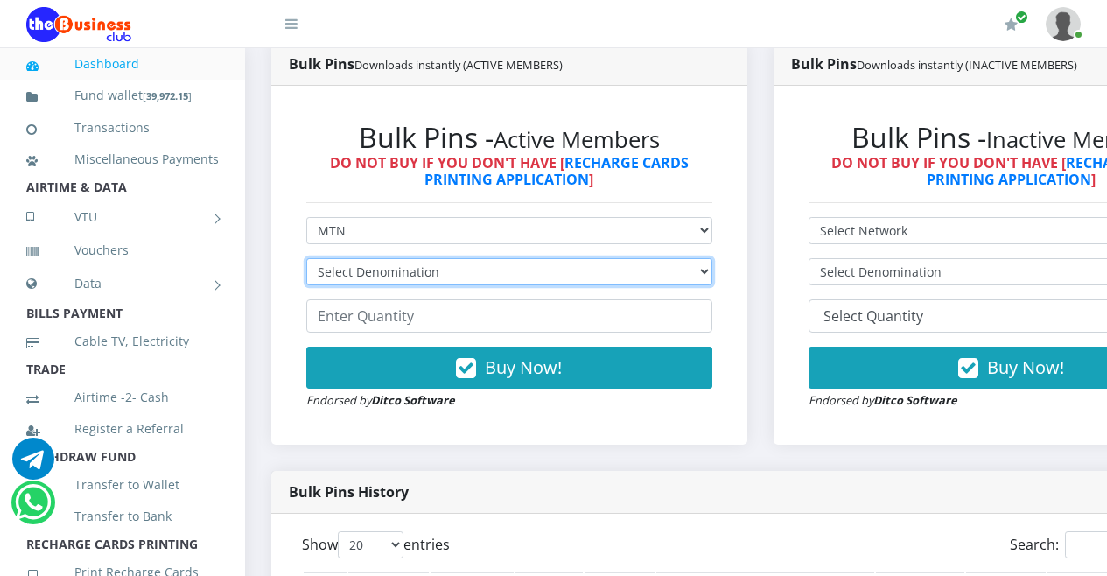
click at [713, 274] on select "Select Denomination MTN NGN100 - ₦96.94 MTN NGN200 - ₦193.88 MTN NGN400 - ₦387.…" at bounding box center [509, 271] width 406 height 27
select select "484.7-500"
click at [306, 262] on select "Select Denomination MTN NGN100 - ₦96.94 MTN NGN200 - ₦193.88 MTN NGN400 - ₦387.…" at bounding box center [509, 271] width 406 height 27
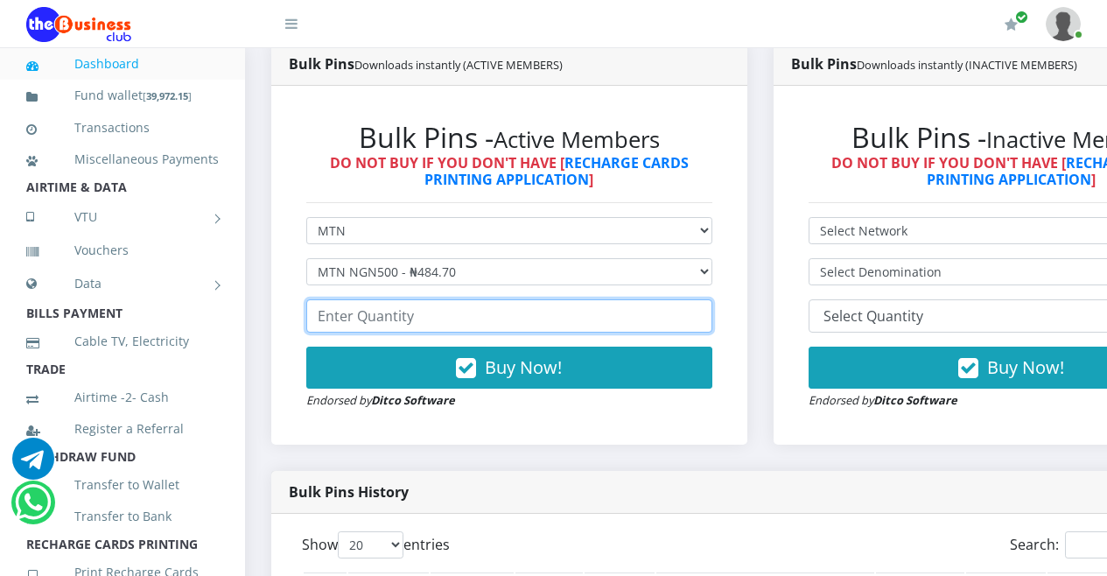
click at [668, 324] on input "number" at bounding box center [509, 315] width 406 height 33
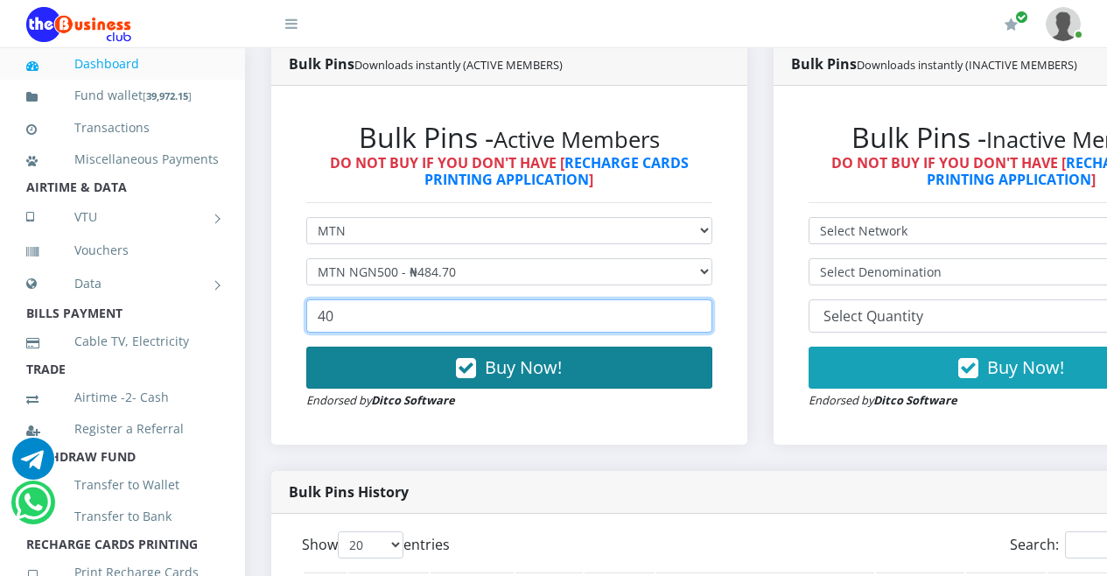
type input "40"
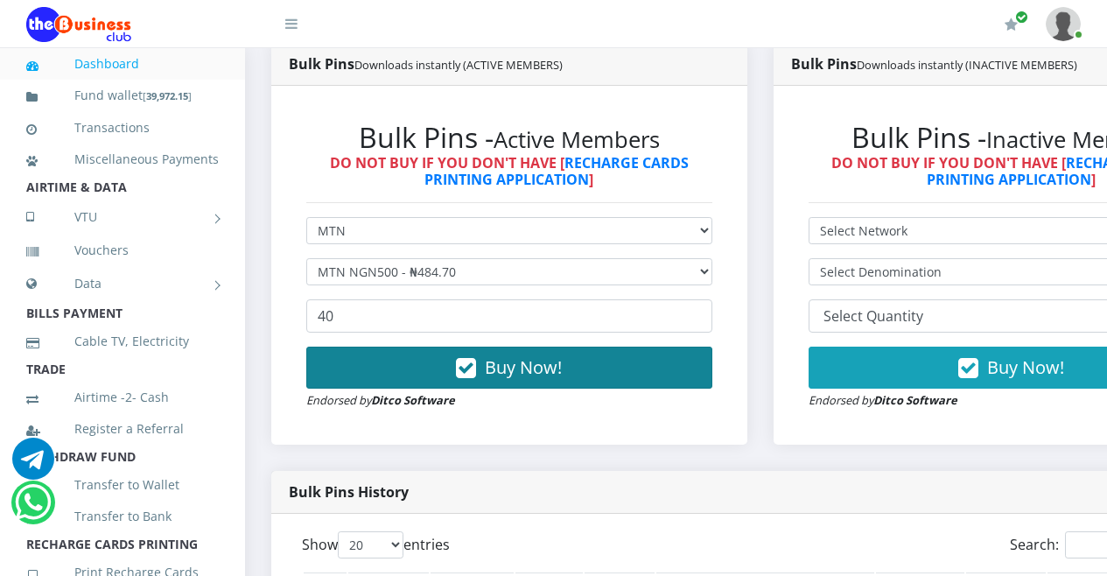
click at [475, 369] on icon "button" at bounding box center [466, 369] width 20 height 18
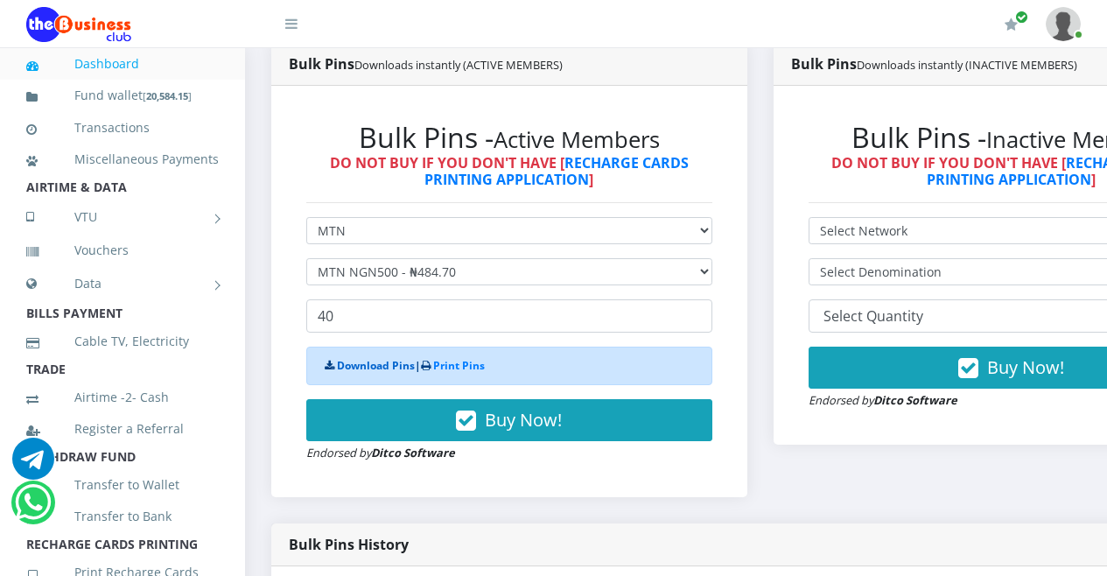
click at [375, 368] on link "Download Pins" at bounding box center [376, 365] width 78 height 15
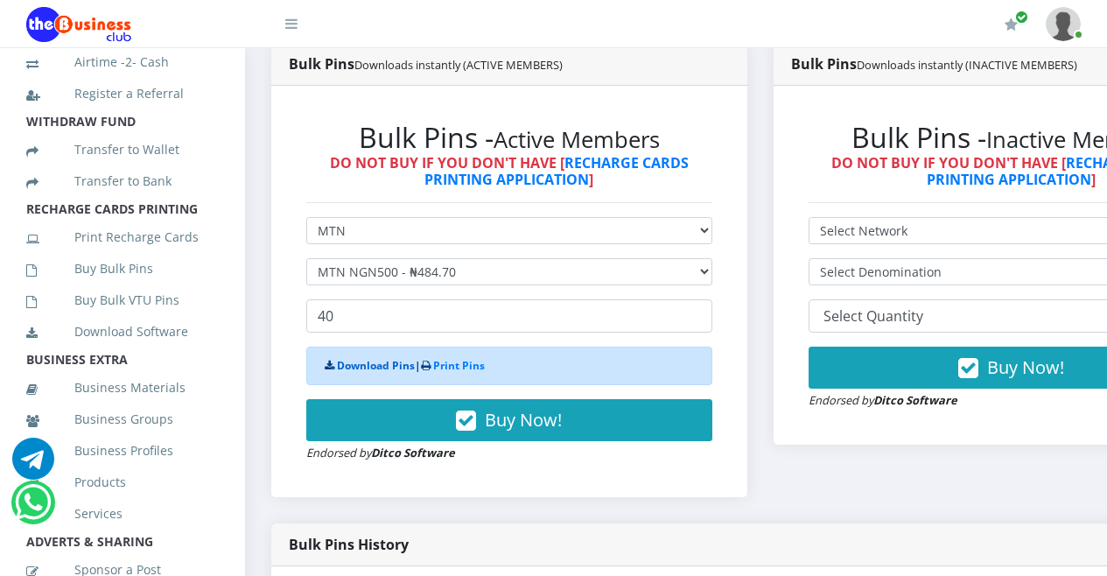
scroll to position [414, 0]
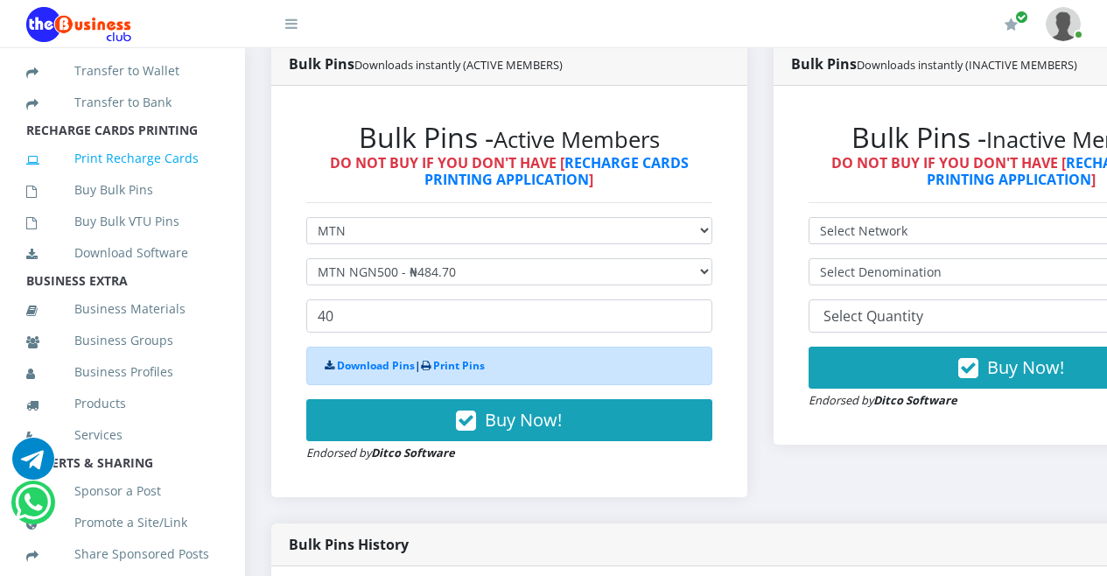
click at [130, 179] on link "Print Recharge Cards" at bounding box center [122, 158] width 193 height 40
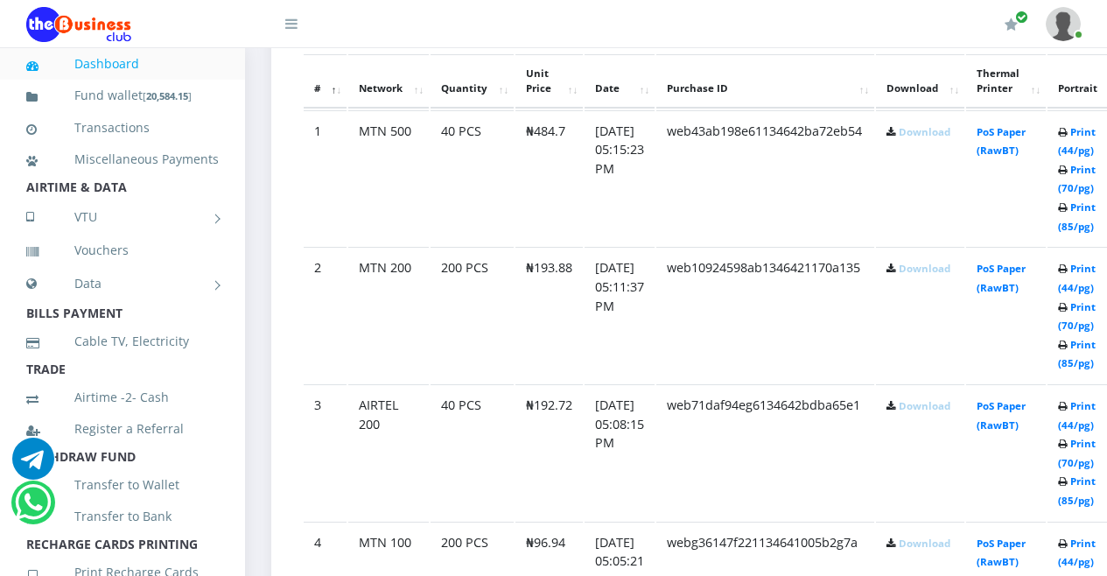
scroll to position [950, 0]
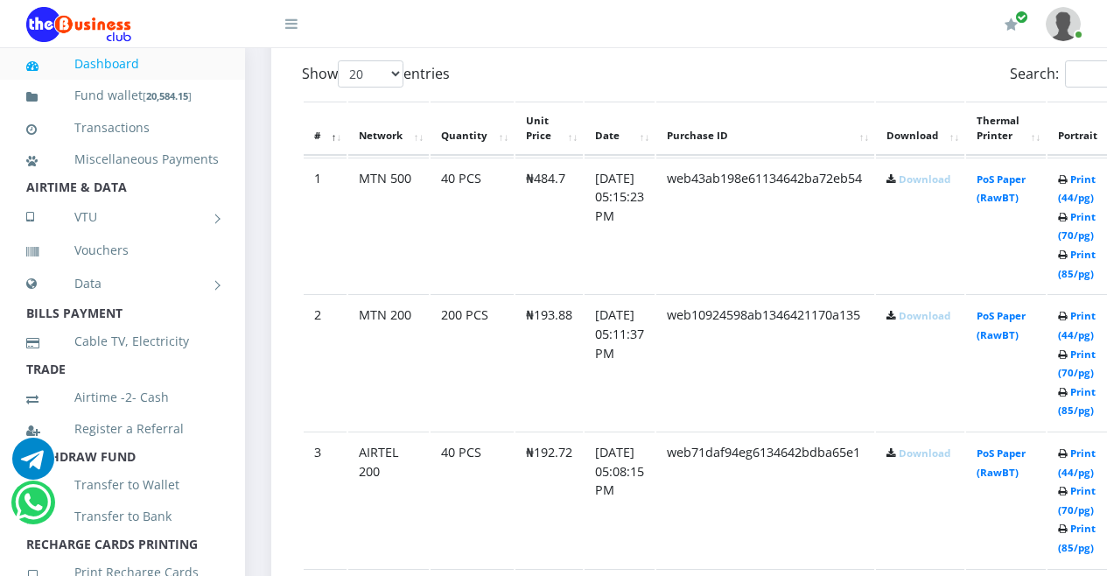
click at [945, 184] on link "Download" at bounding box center [925, 178] width 52 height 13
click at [942, 320] on link "Download" at bounding box center [925, 315] width 52 height 13
click at [942, 455] on link "Download" at bounding box center [925, 452] width 52 height 13
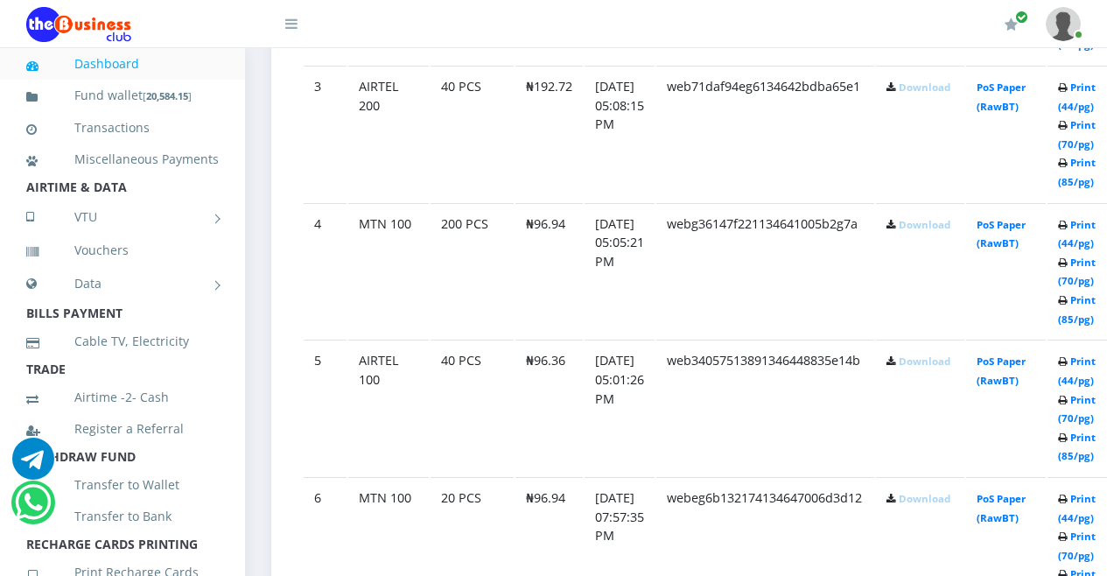
scroll to position [1349, 0]
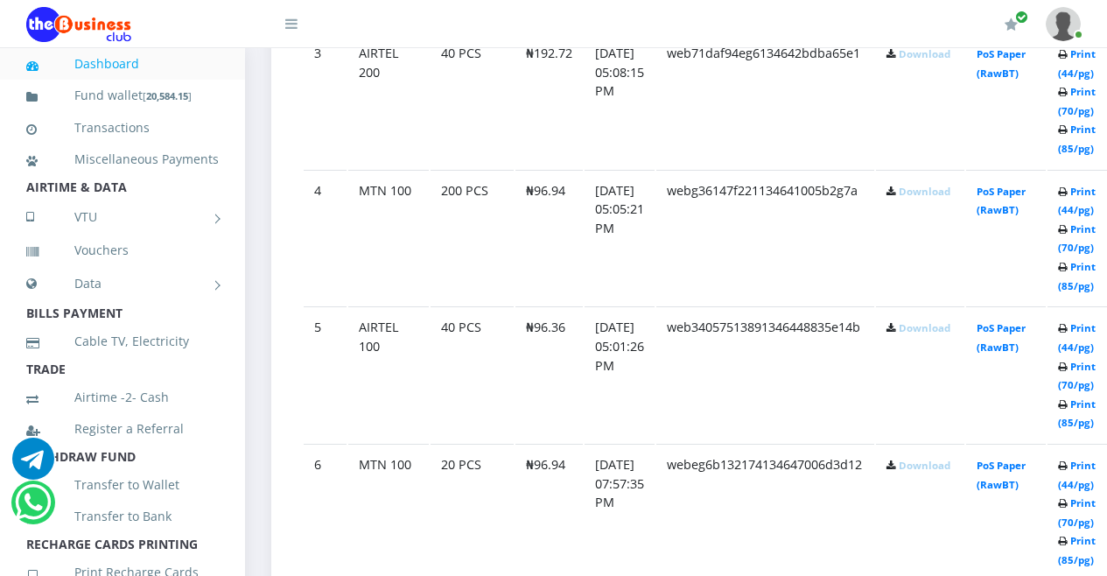
click at [945, 195] on link "Download" at bounding box center [925, 191] width 52 height 13
click at [942, 330] on link "Download" at bounding box center [925, 327] width 52 height 13
